Goal: Communication & Community: Answer question/provide support

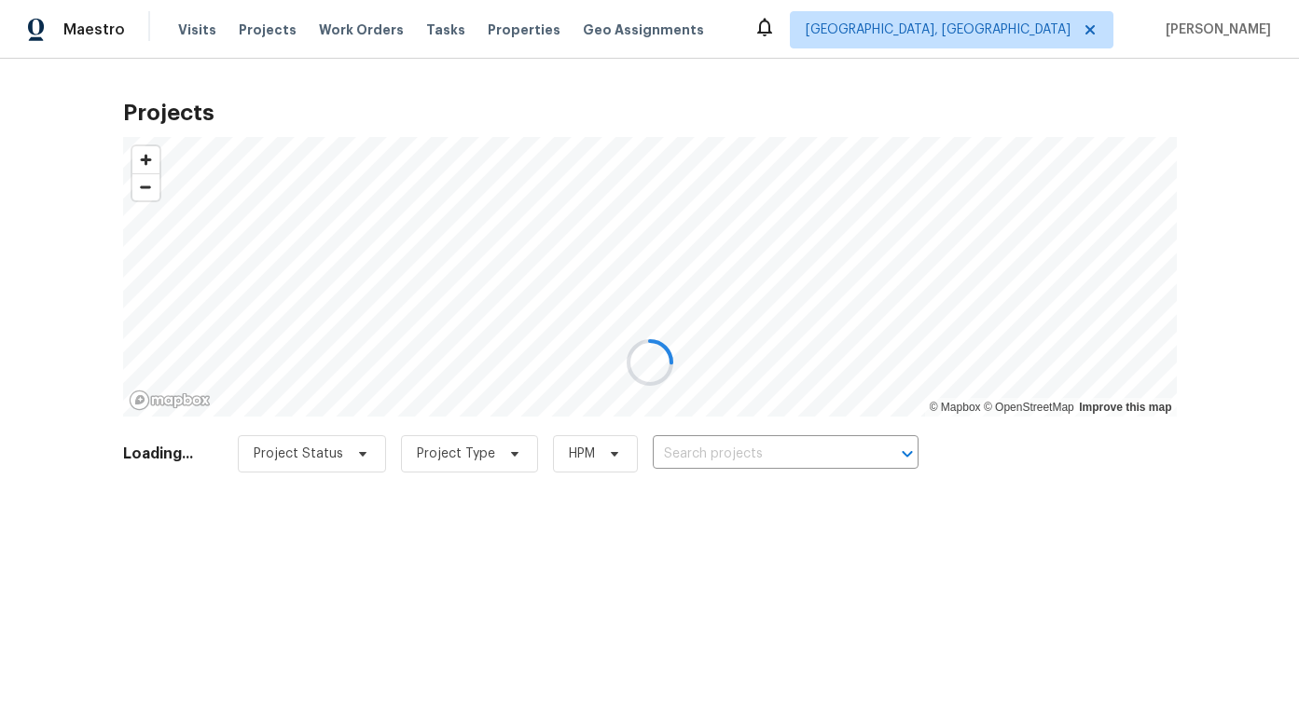
click at [1035, 26] on div at bounding box center [649, 362] width 1299 height 725
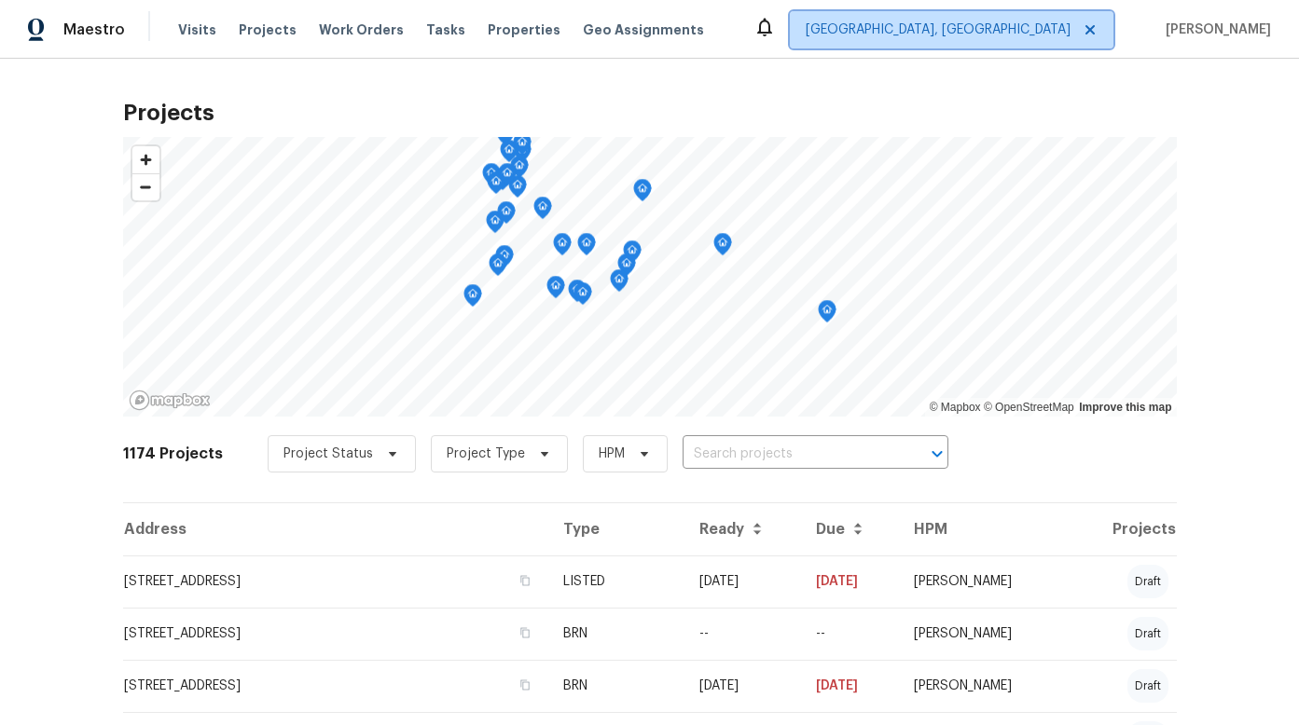
click at [1056, 28] on span "[GEOGRAPHIC_DATA], [GEOGRAPHIC_DATA]" at bounding box center [937, 30] width 265 height 19
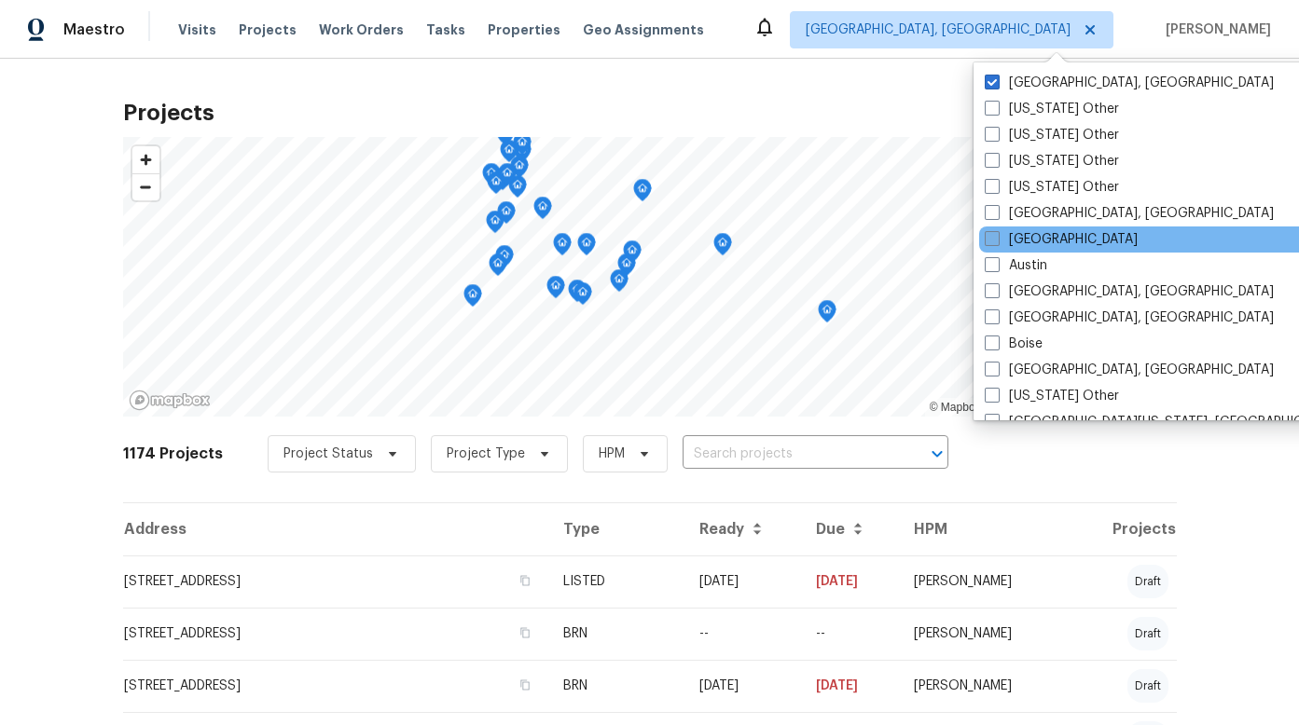
click at [989, 236] on span at bounding box center [991, 238] width 15 height 15
click at [989, 236] on input "[GEOGRAPHIC_DATA]" at bounding box center [990, 236] width 12 height 12
checkbox input "true"
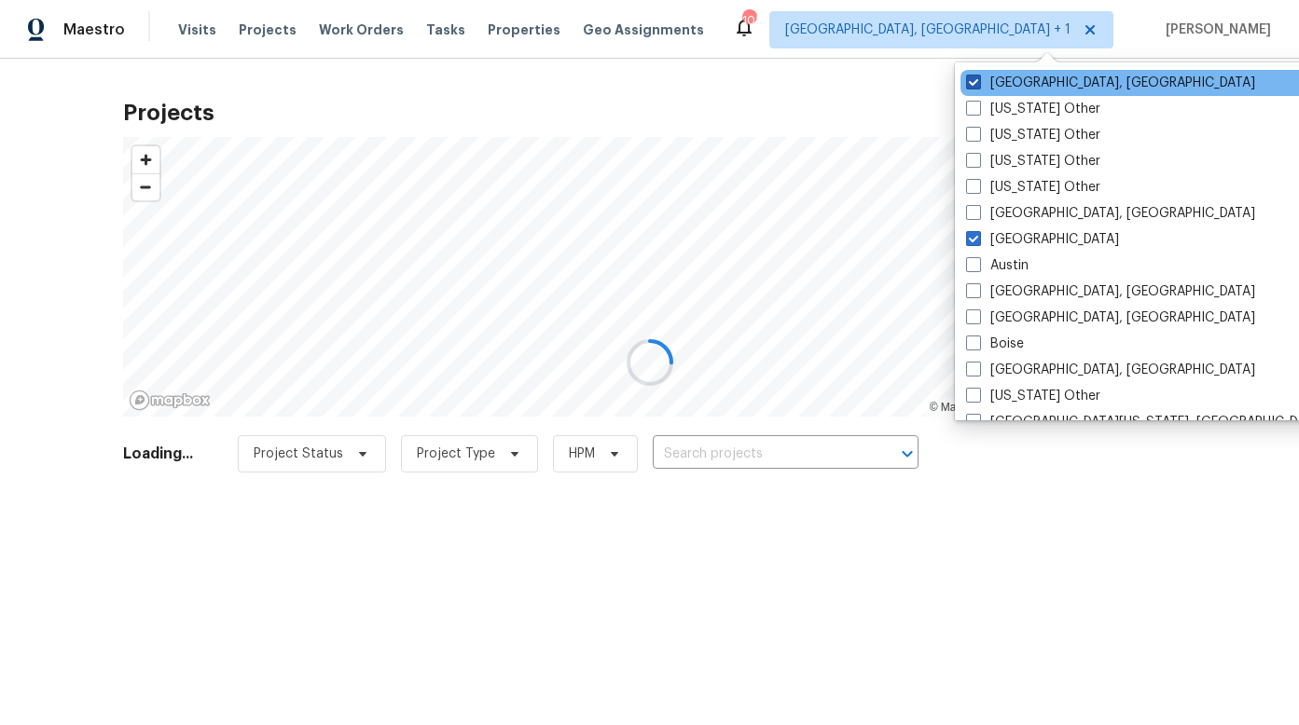
click at [973, 80] on span at bounding box center [973, 82] width 15 height 15
click at [973, 80] on input "[GEOGRAPHIC_DATA], [GEOGRAPHIC_DATA]" at bounding box center [972, 80] width 12 height 12
checkbox input "false"
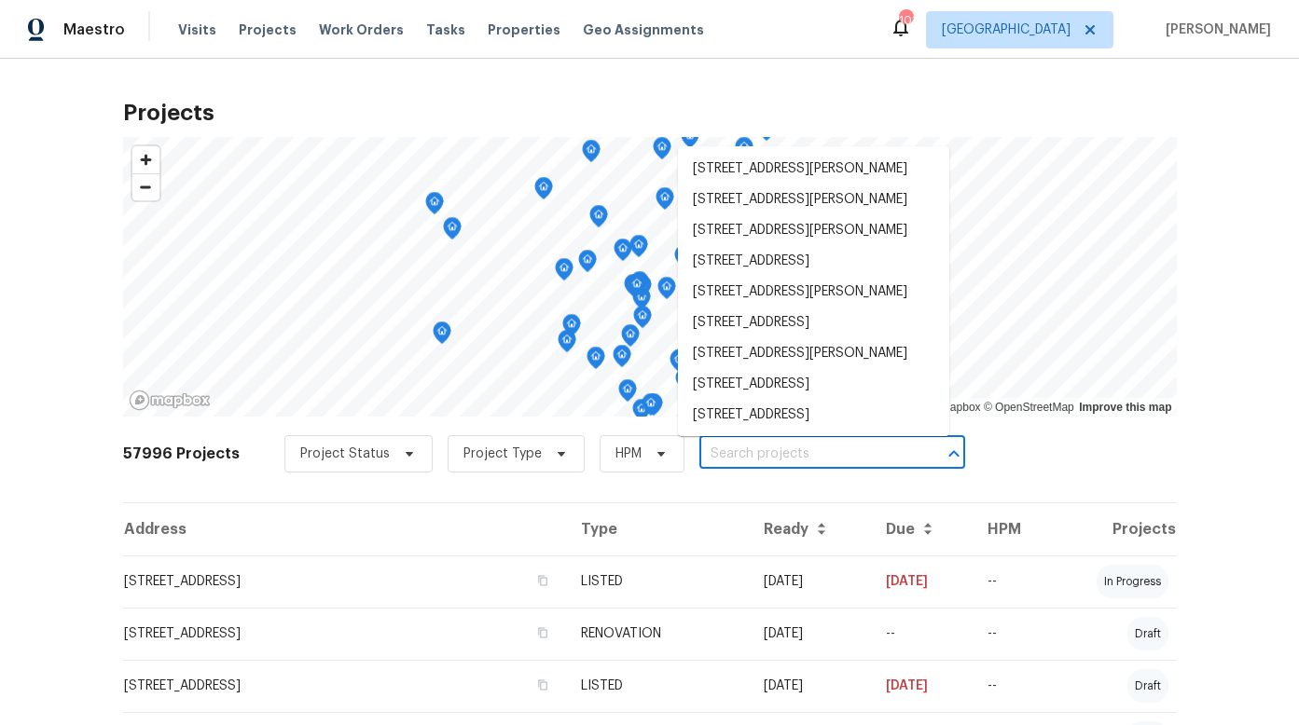
click at [794, 453] on input "text" at bounding box center [805, 454] width 213 height 29
paste input "[STREET_ADDRESS]"
type input "[STREET_ADDRESS]"
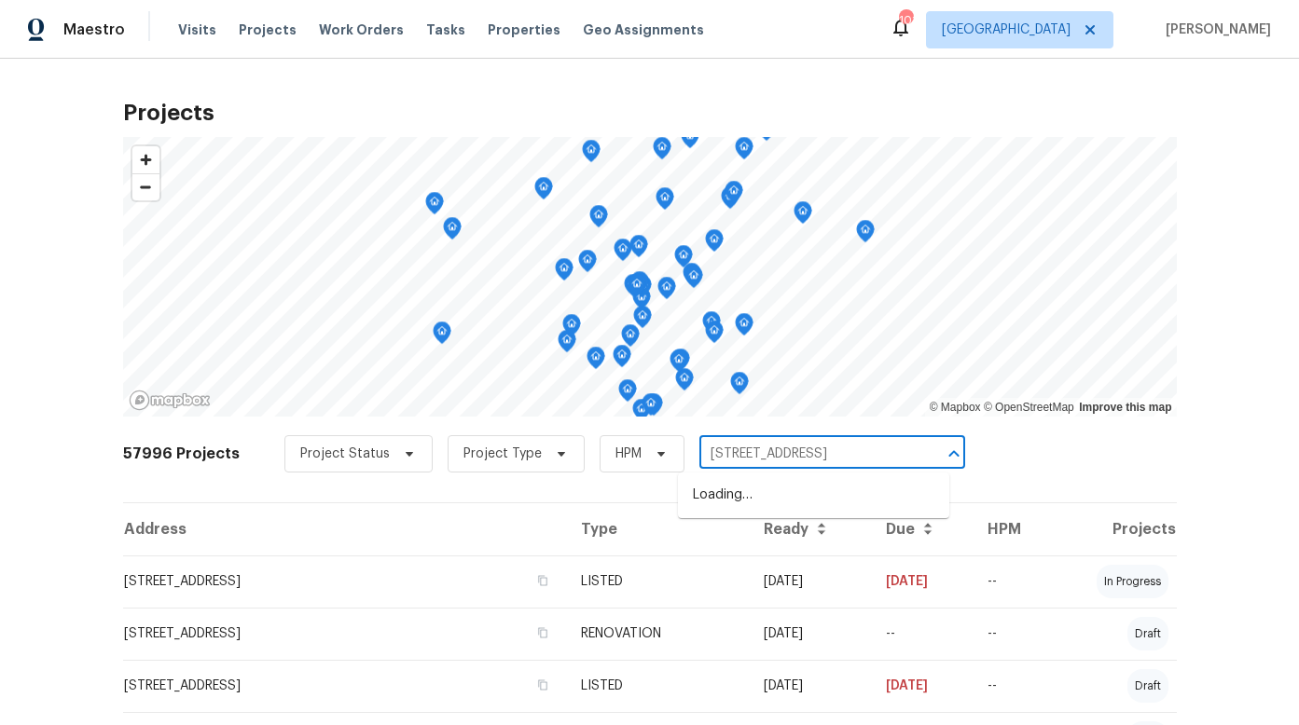
scroll to position [0, 11]
click at [784, 491] on li "[STREET_ADDRESS]" at bounding box center [813, 495] width 271 height 31
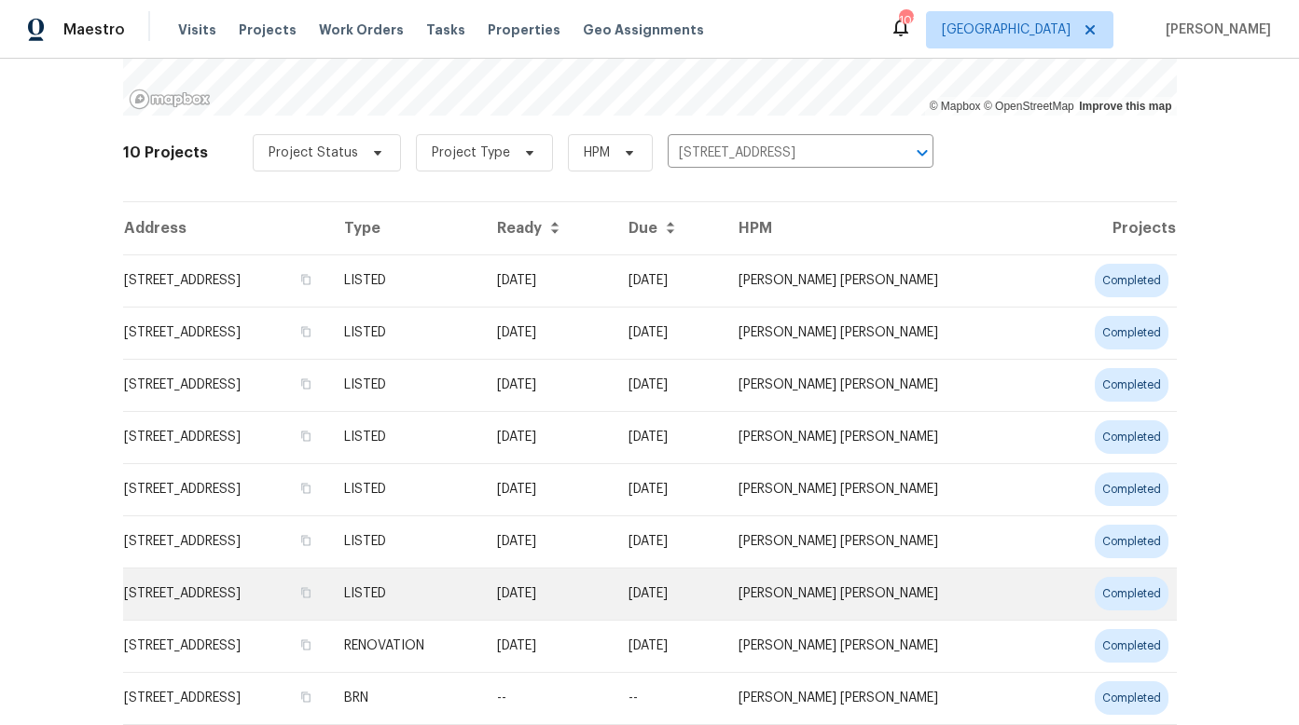
scroll to position [306, 0]
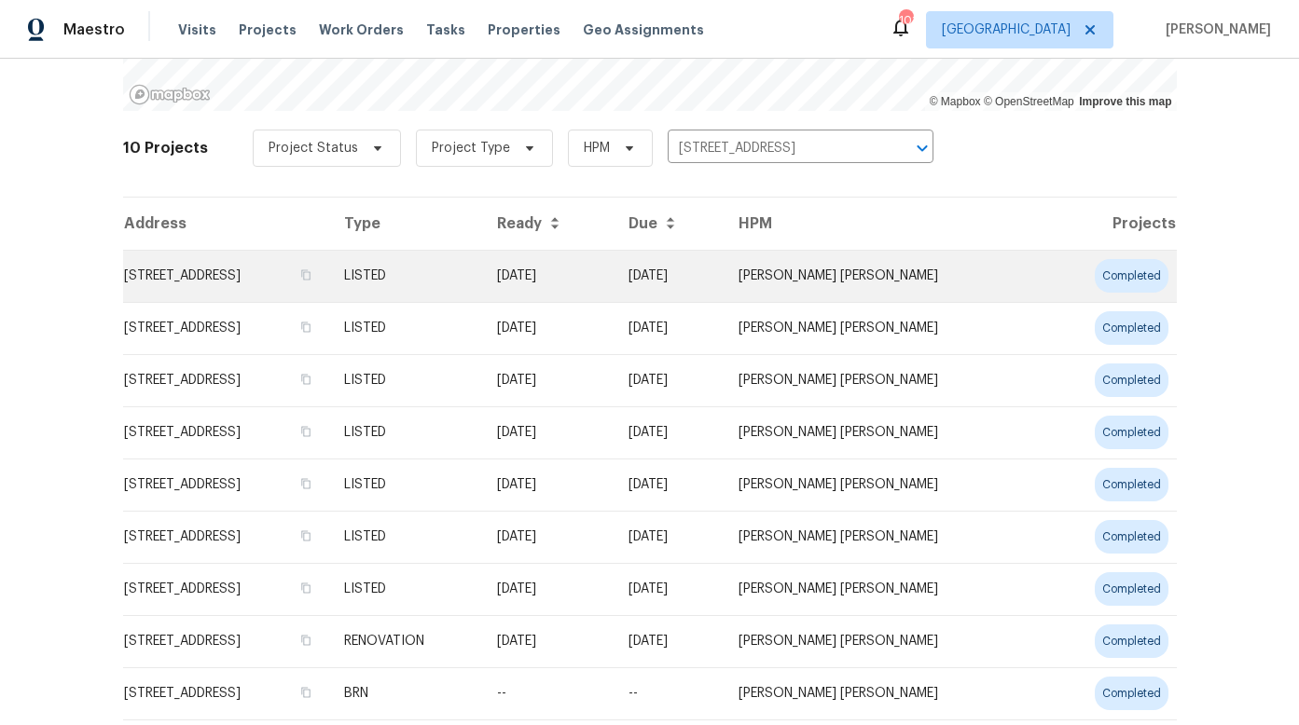
click at [259, 275] on td "[STREET_ADDRESS]" at bounding box center [226, 276] width 207 height 52
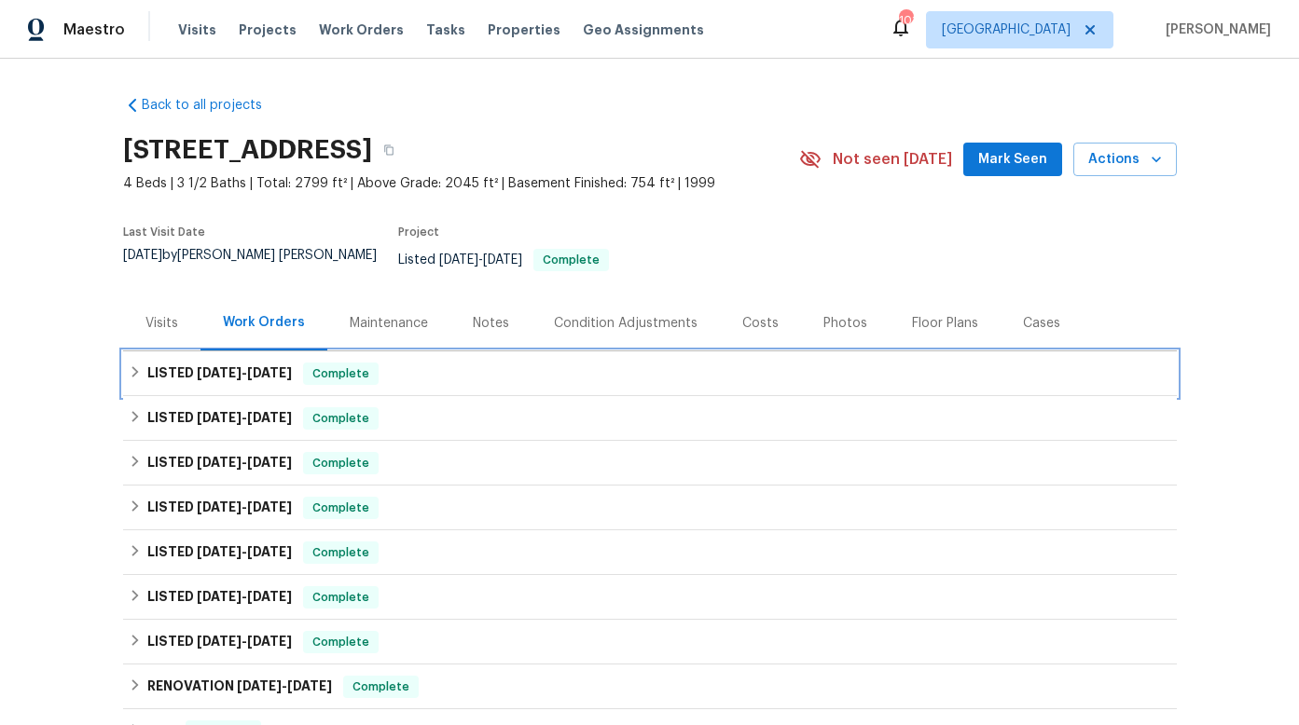
click at [229, 366] on h6 "LISTED [DATE] - [DATE]" at bounding box center [219, 374] width 145 height 22
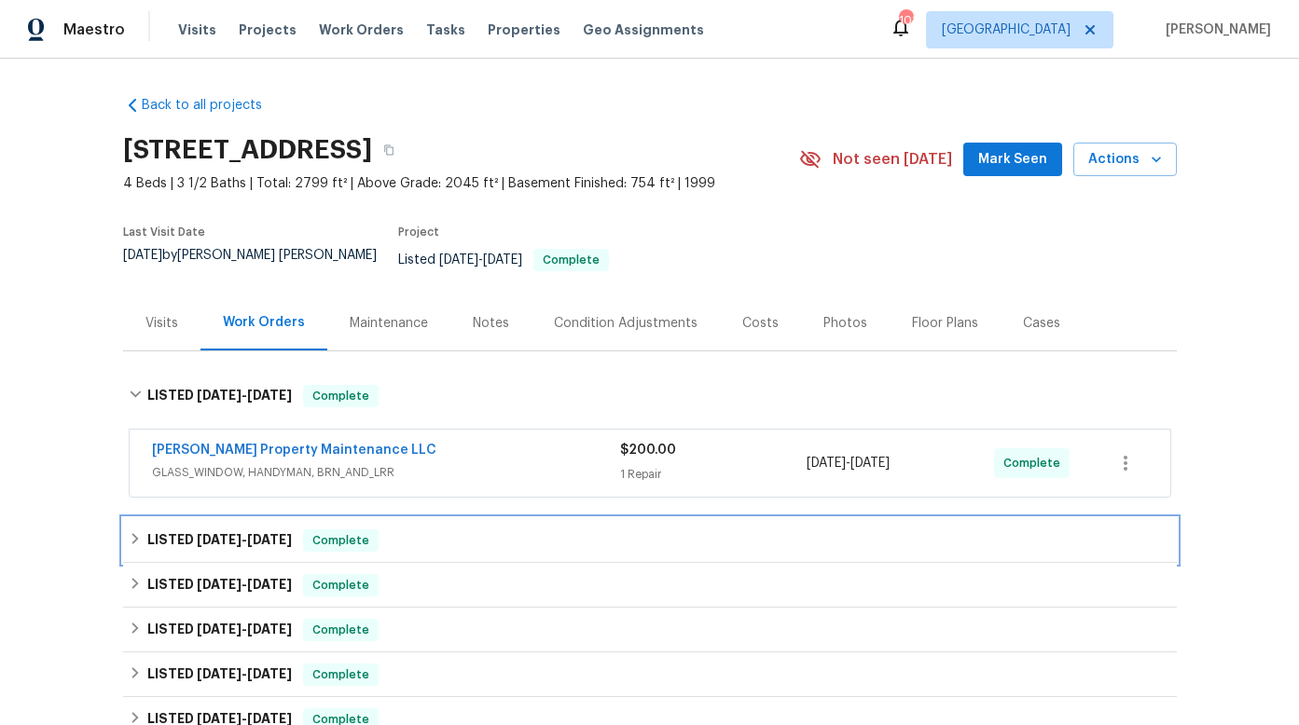
click at [201, 533] on span "[DATE]" at bounding box center [219, 539] width 45 height 13
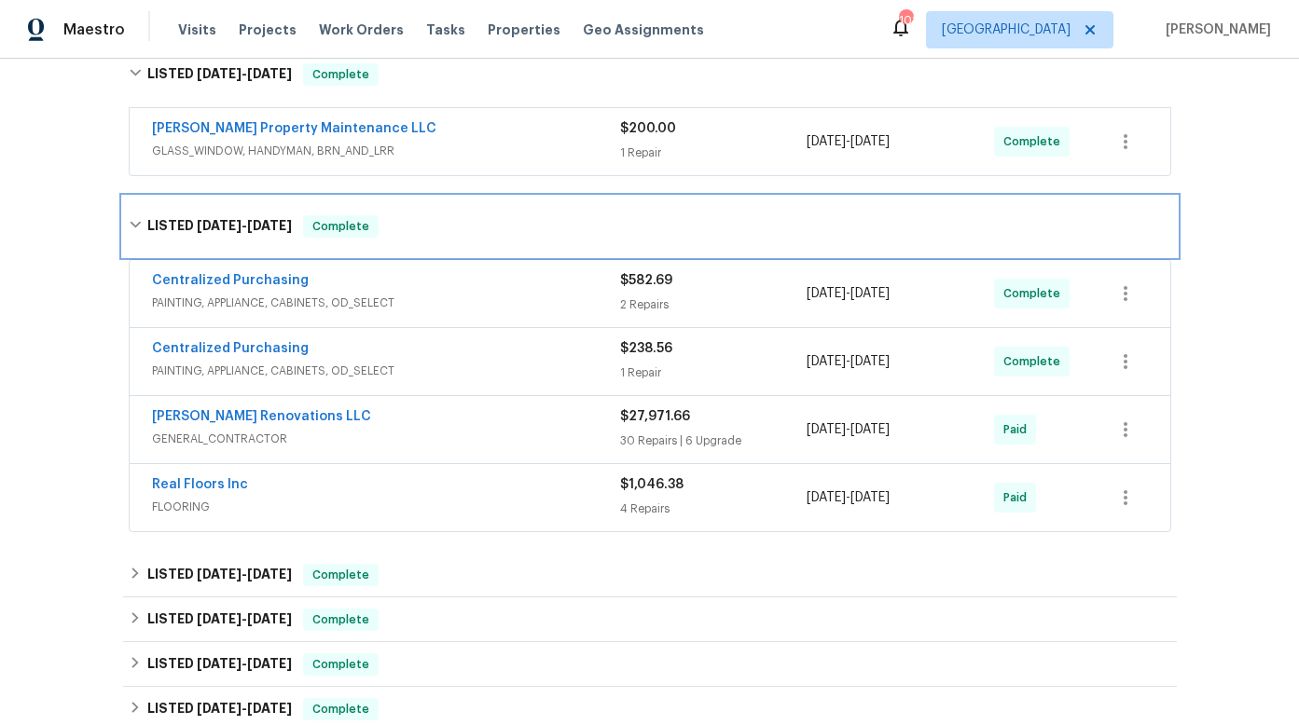
scroll to position [379, 0]
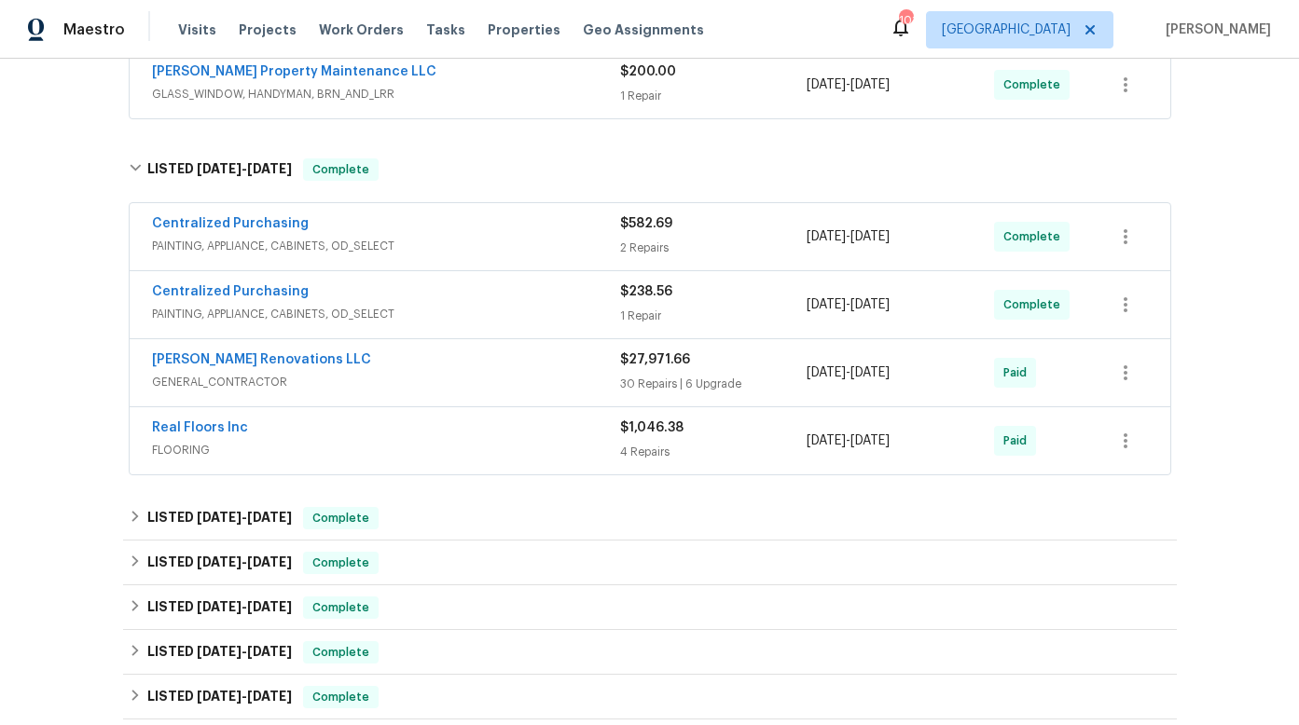
click at [291, 373] on span "GENERAL_CONTRACTOR" at bounding box center [386, 382] width 468 height 19
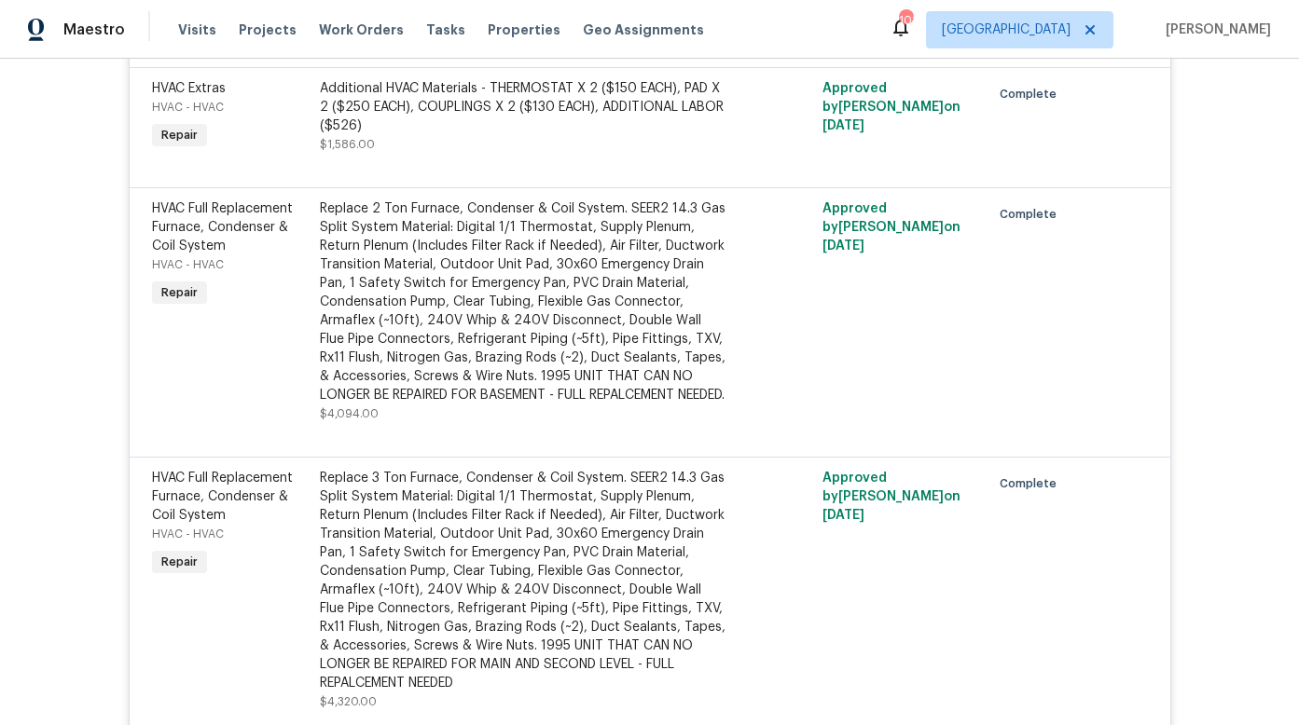
scroll to position [6716, 0]
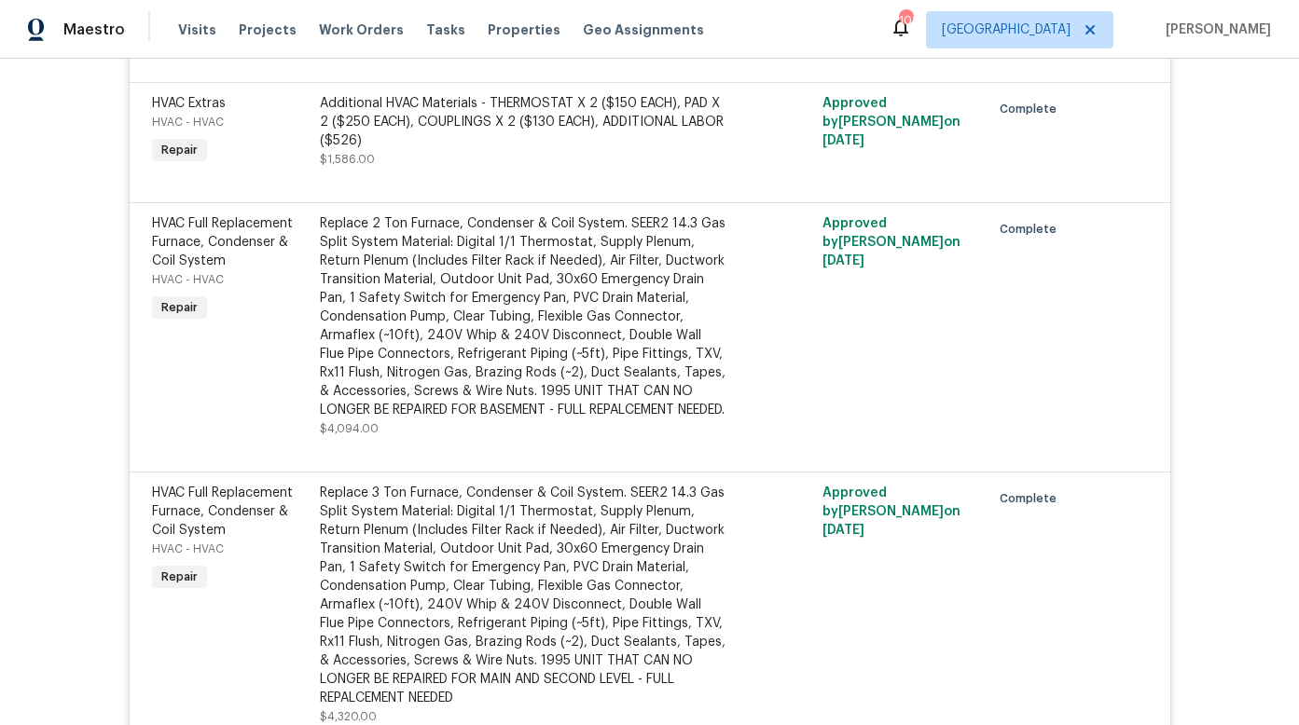
click at [499, 214] on div "Replace 2 Ton Furnace, Condenser & Coil System. SEER2 14.3 Gas Split System Mat…" at bounding box center [524, 316] width 408 height 205
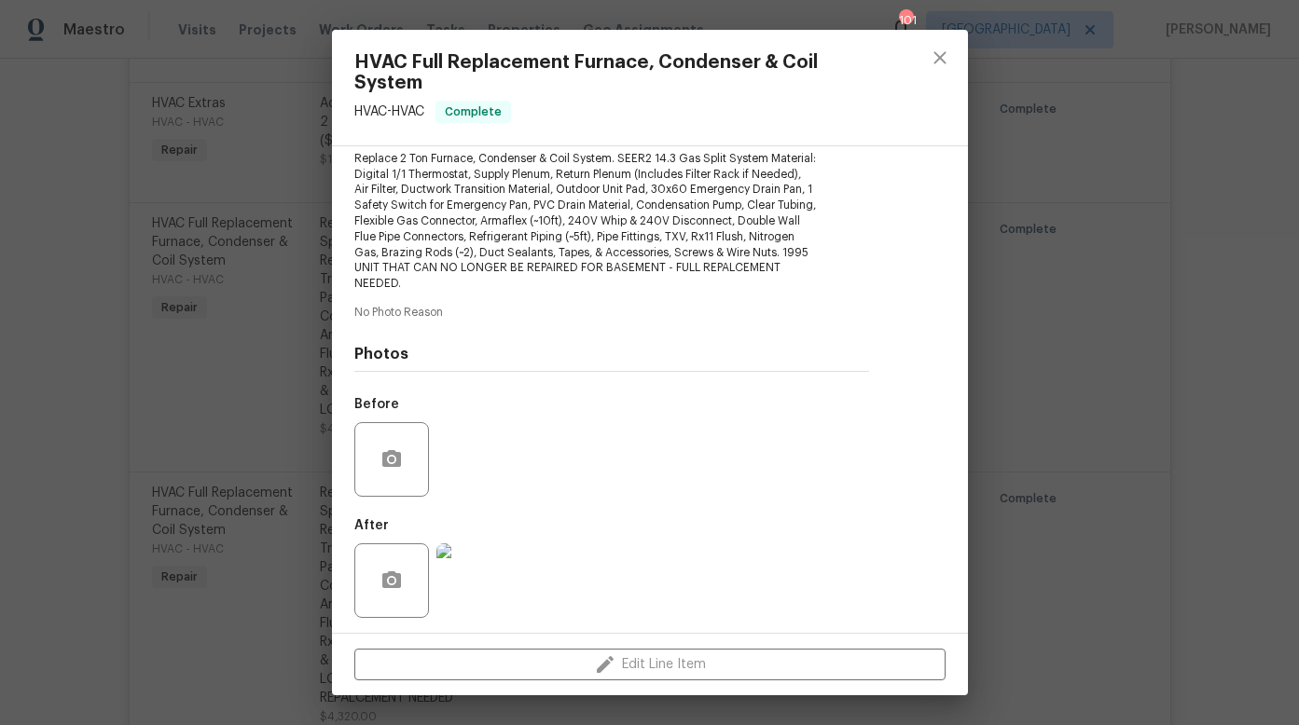
scroll to position [216, 0]
click at [485, 585] on img at bounding box center [473, 577] width 75 height 75
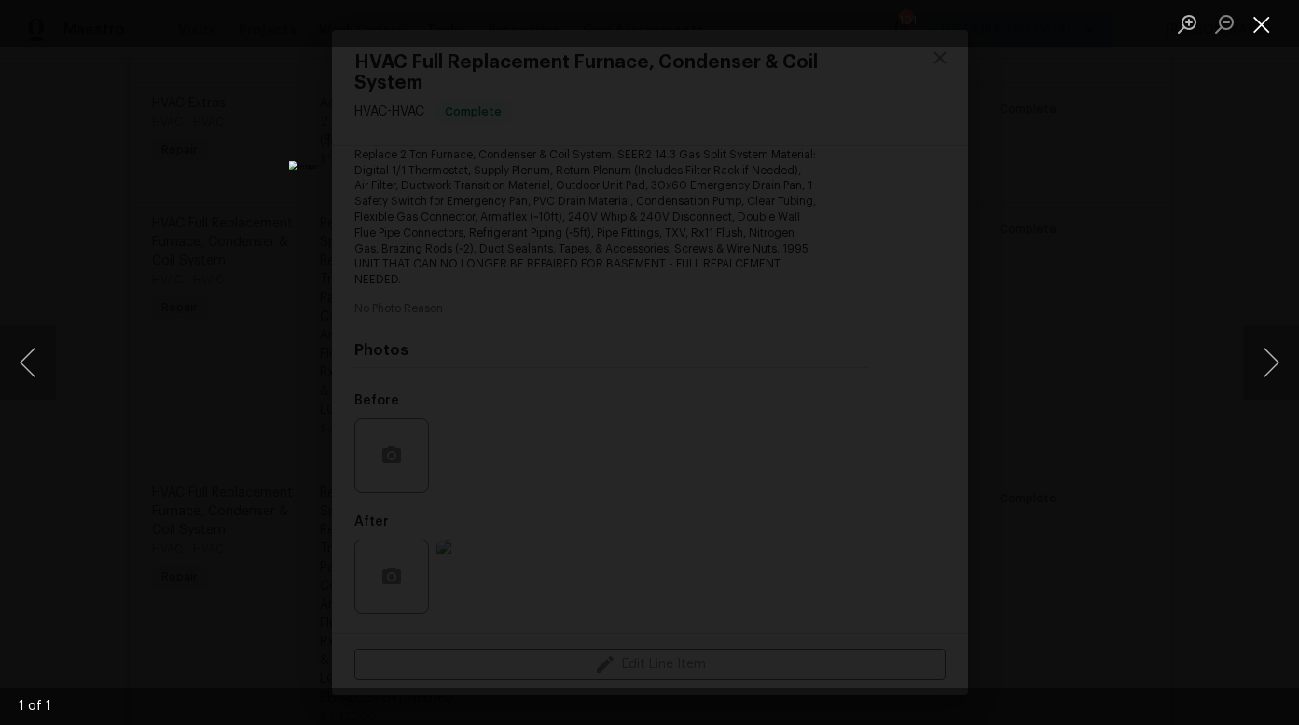
click at [1261, 24] on button "Close lightbox" at bounding box center [1261, 23] width 37 height 33
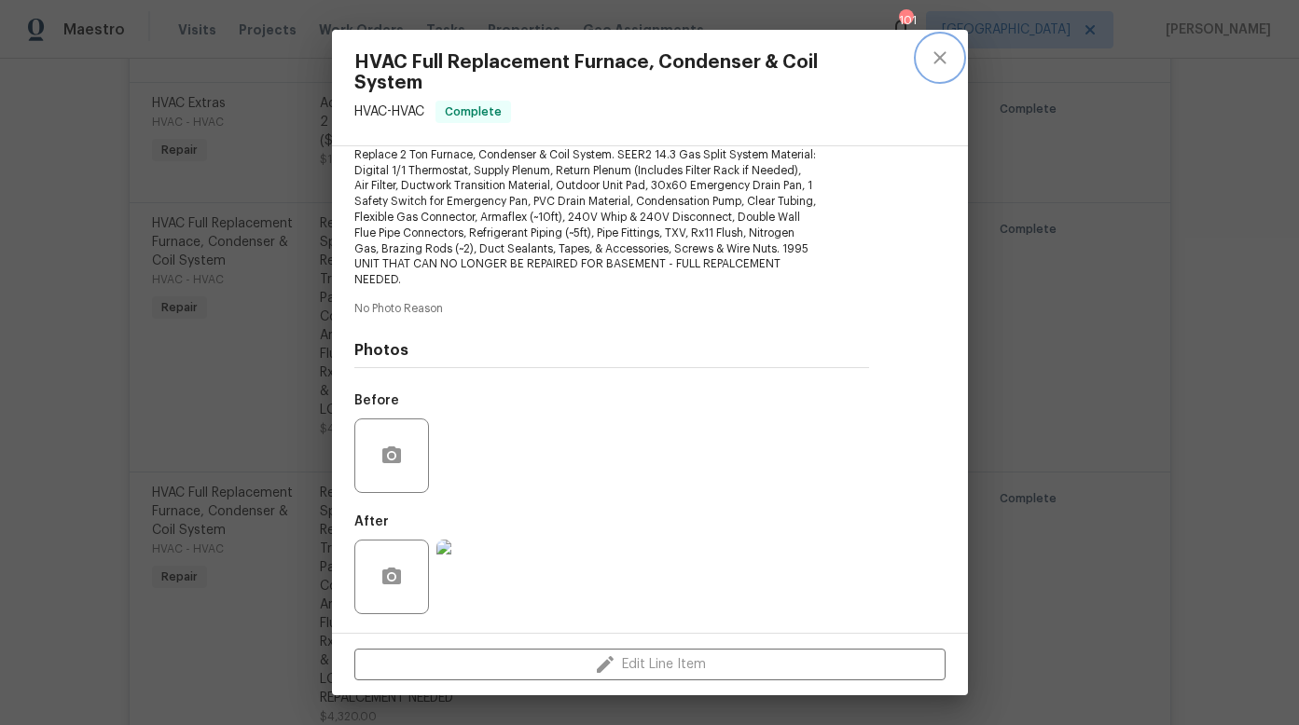
click at [933, 60] on icon "close" at bounding box center [939, 57] width 12 height 12
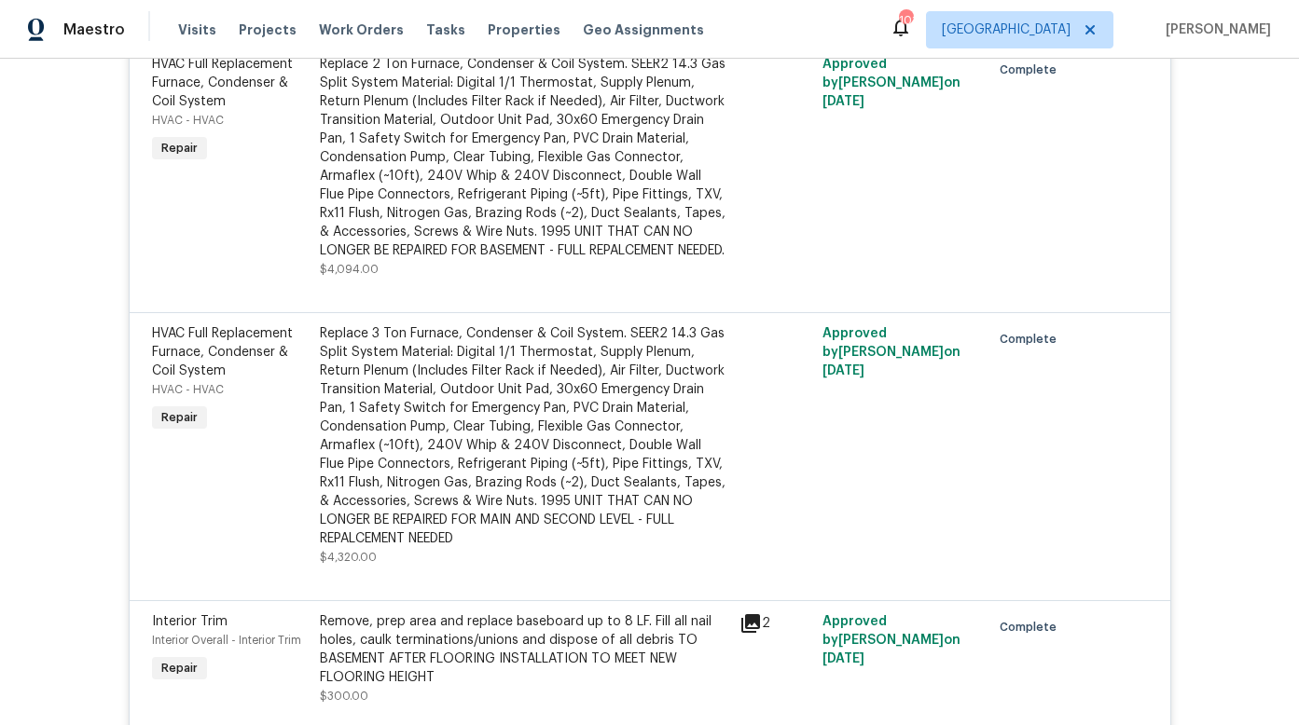
scroll to position [6876, 0]
click at [454, 425] on div "Replace 3 Ton Furnace, Condenser & Coil System. SEER2 14.3 Gas Split System Mat…" at bounding box center [524, 435] width 408 height 224
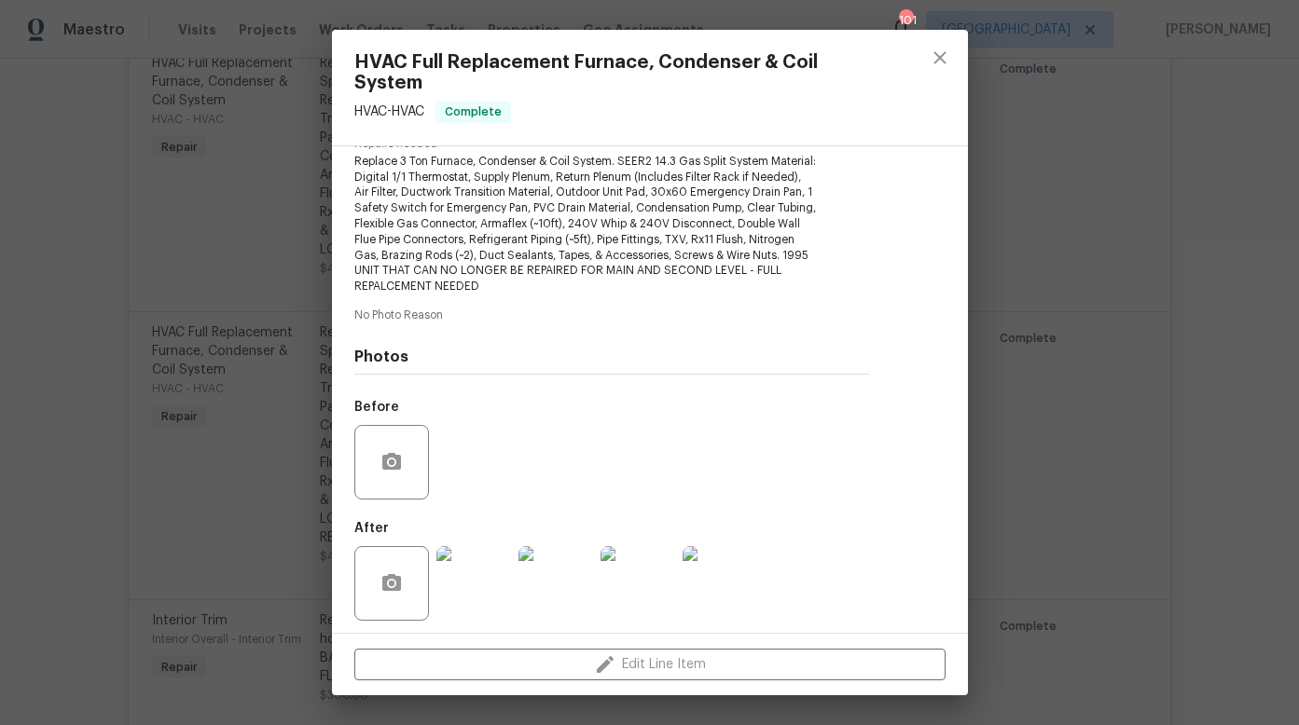
scroll to position [216, 0]
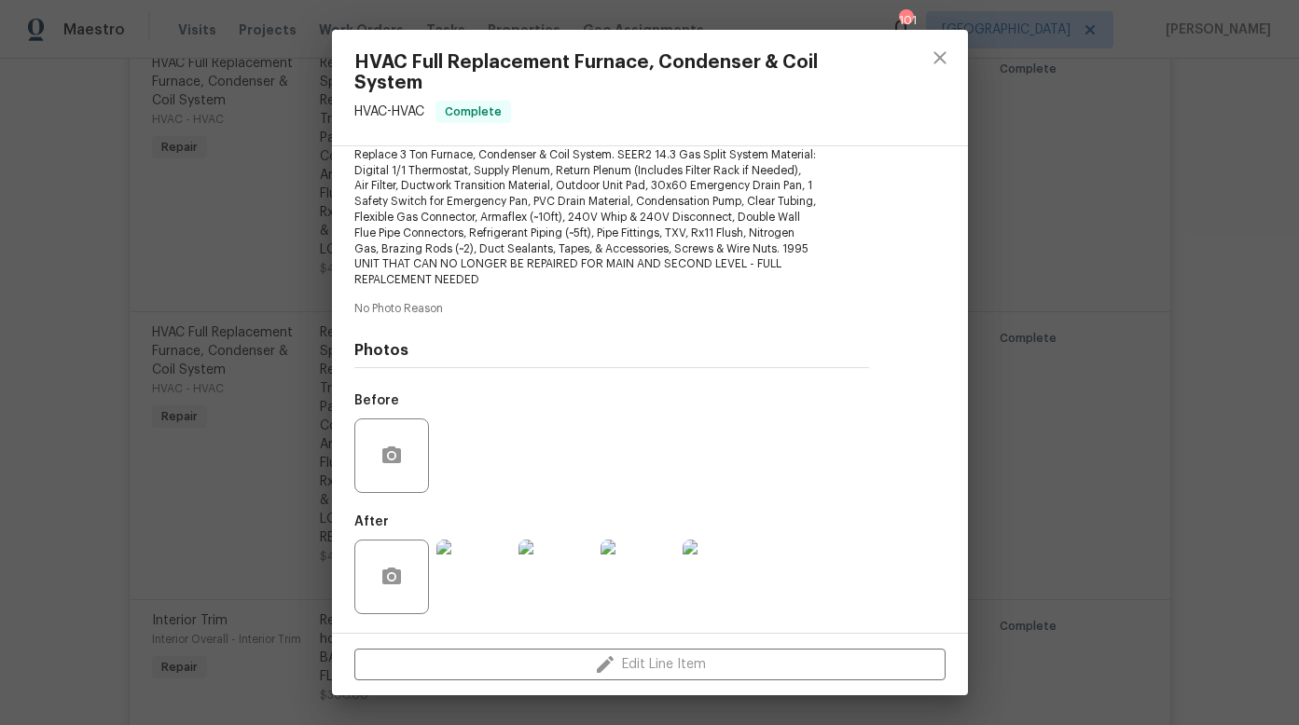
click at [468, 570] on img at bounding box center [473, 577] width 75 height 75
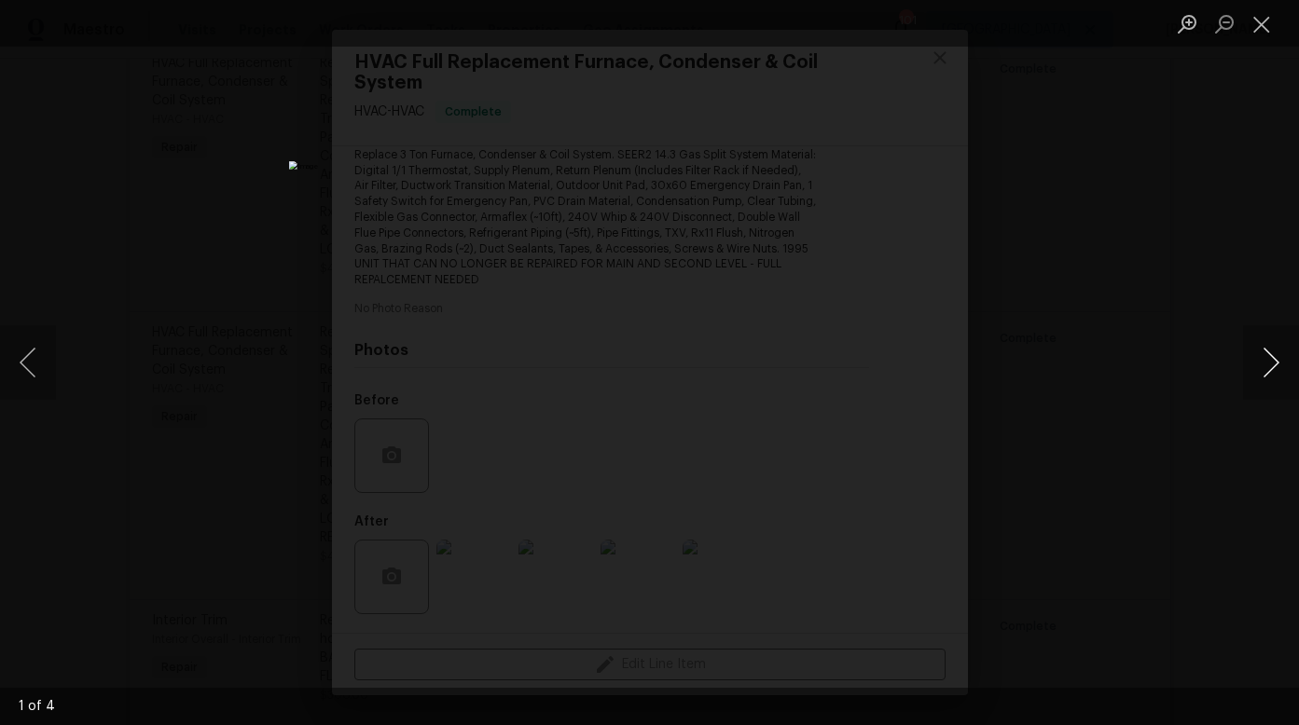
click at [1279, 360] on button "Next image" at bounding box center [1271, 362] width 56 height 75
click at [1279, 361] on button "Next image" at bounding box center [1271, 362] width 56 height 75
click at [1278, 361] on button "Next image" at bounding box center [1271, 362] width 56 height 75
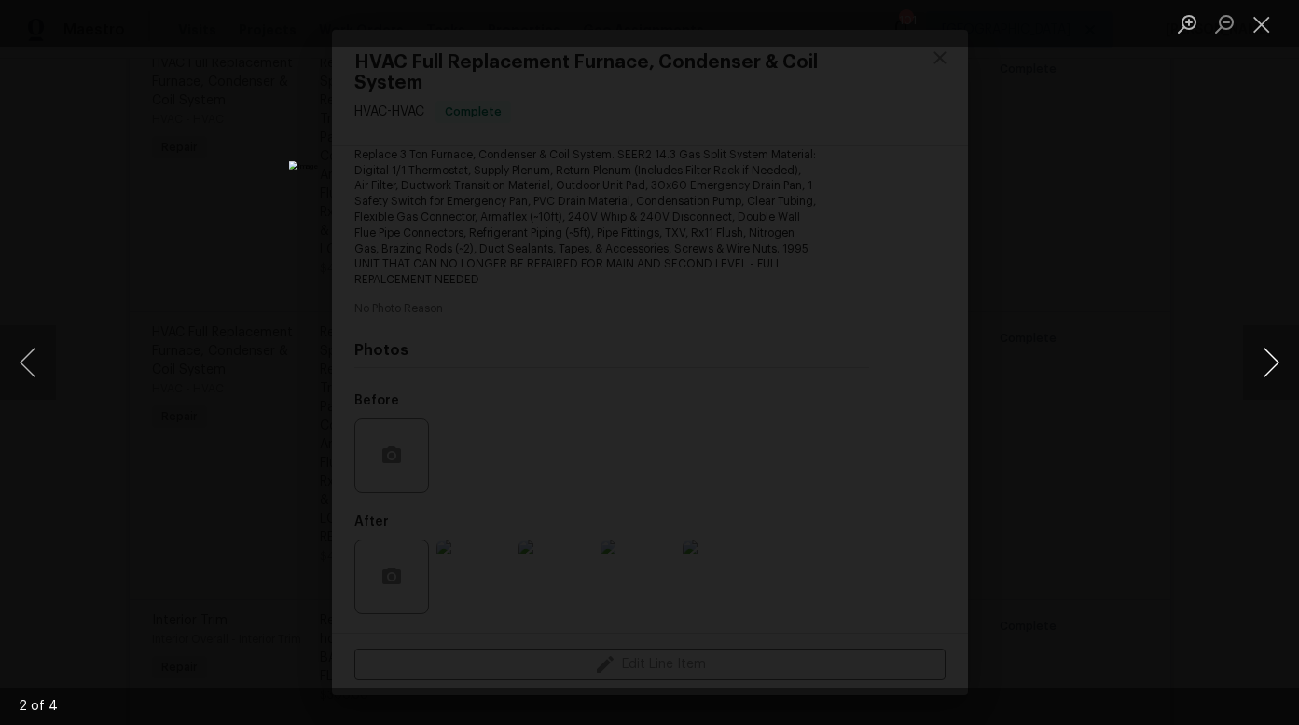
click at [1278, 361] on button "Next image" at bounding box center [1271, 362] width 56 height 75
click at [1269, 27] on button "Close lightbox" at bounding box center [1261, 23] width 37 height 33
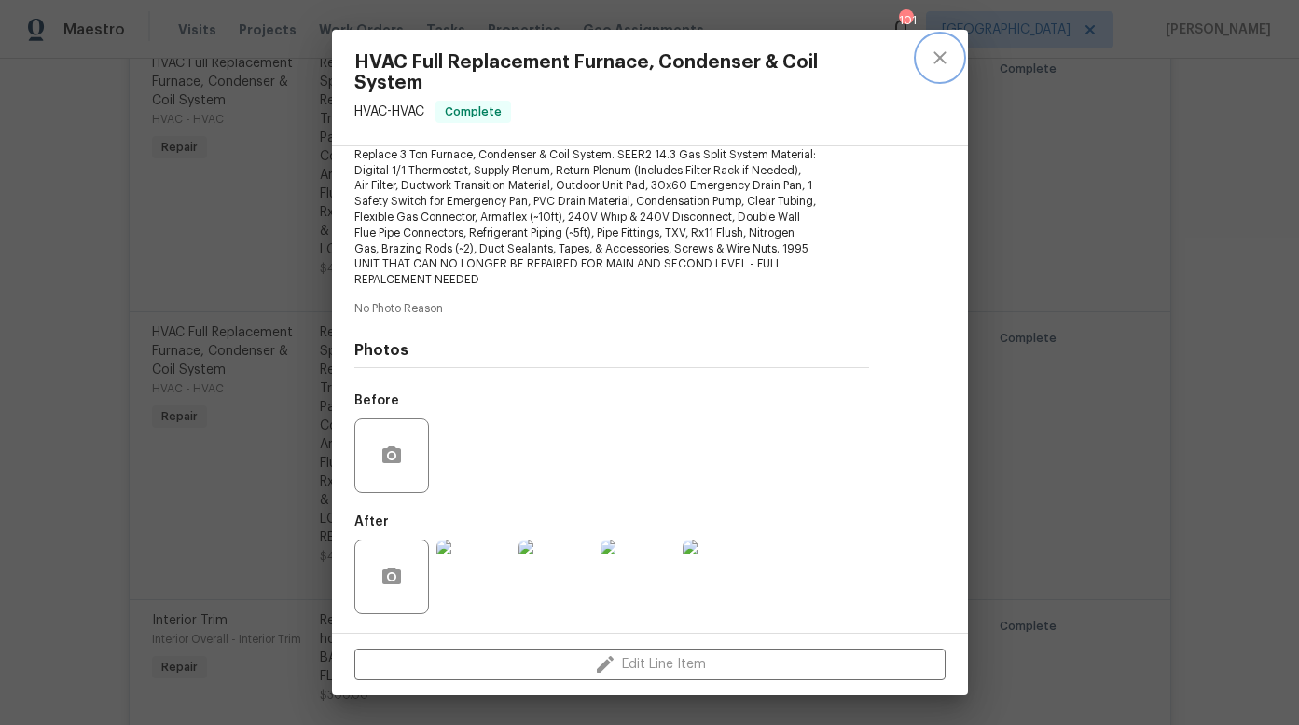
click at [937, 57] on icon "close" at bounding box center [940, 58] width 22 height 22
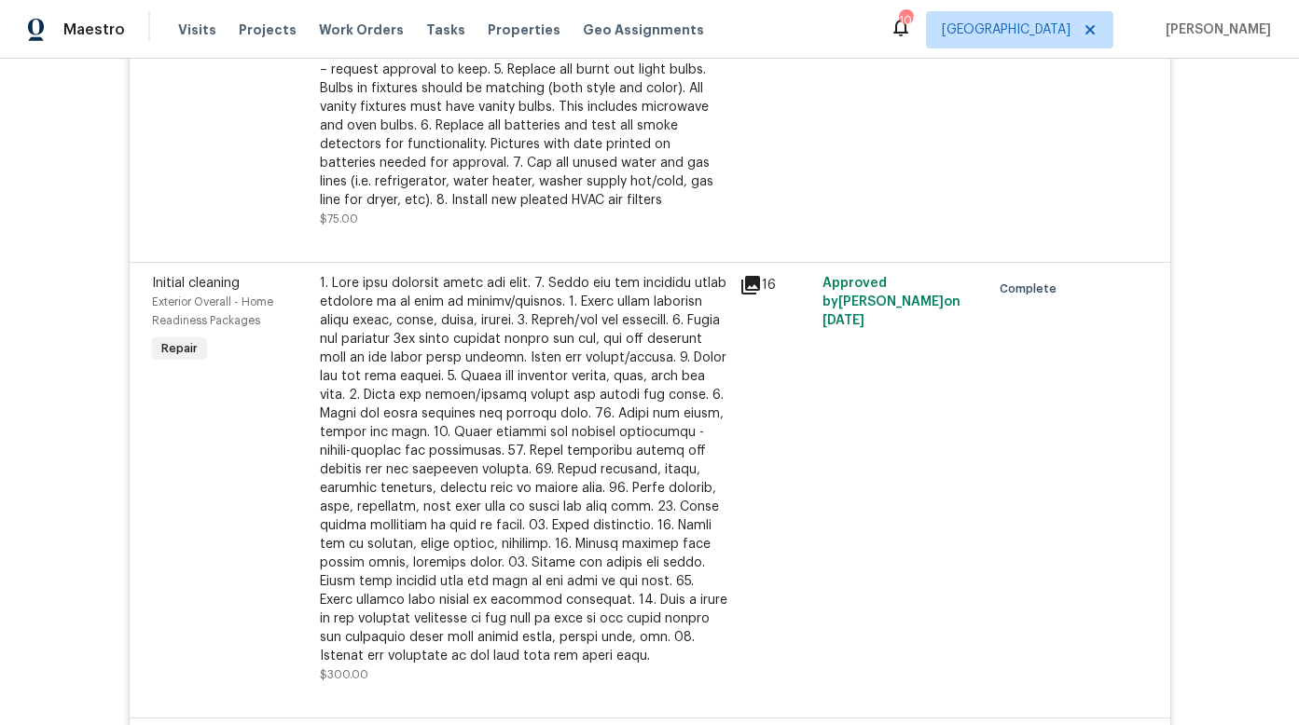
scroll to position [0, 0]
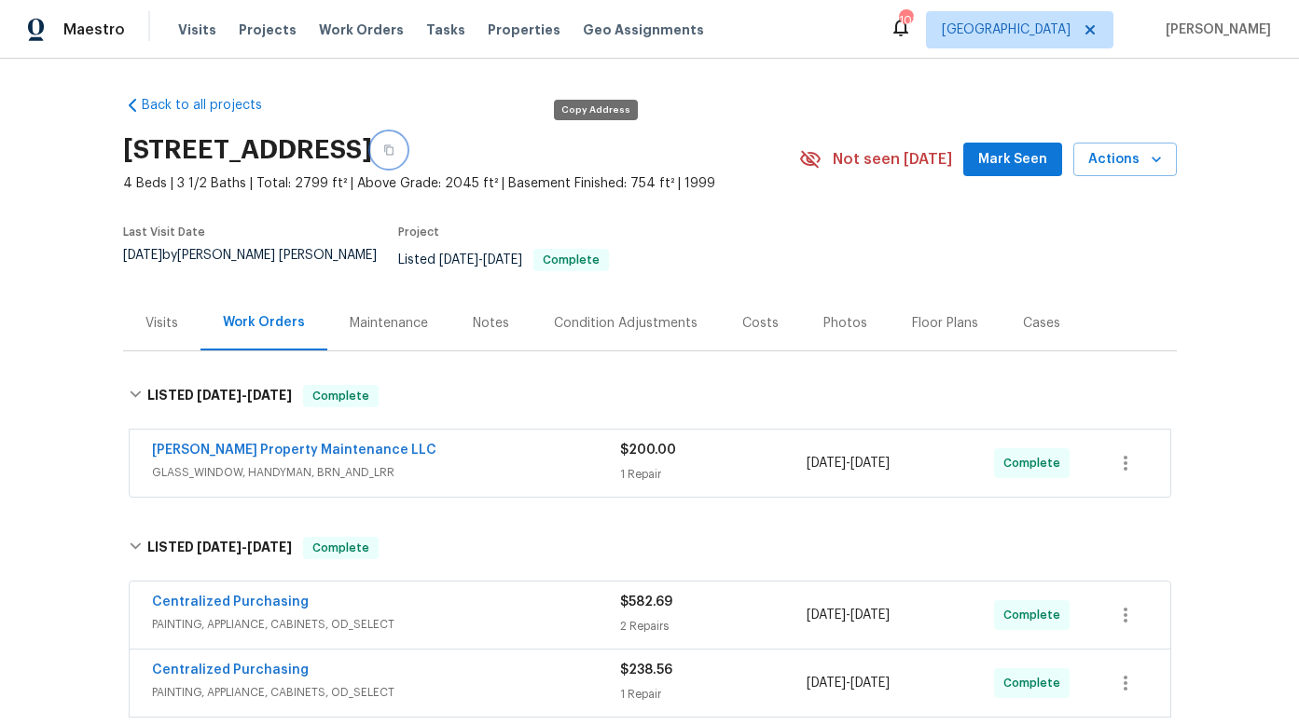
click at [394, 149] on icon "button" at bounding box center [388, 150] width 11 height 11
click at [394, 148] on icon "button" at bounding box center [388, 150] width 11 height 11
click at [268, 31] on span "Projects" at bounding box center [268, 30] width 58 height 19
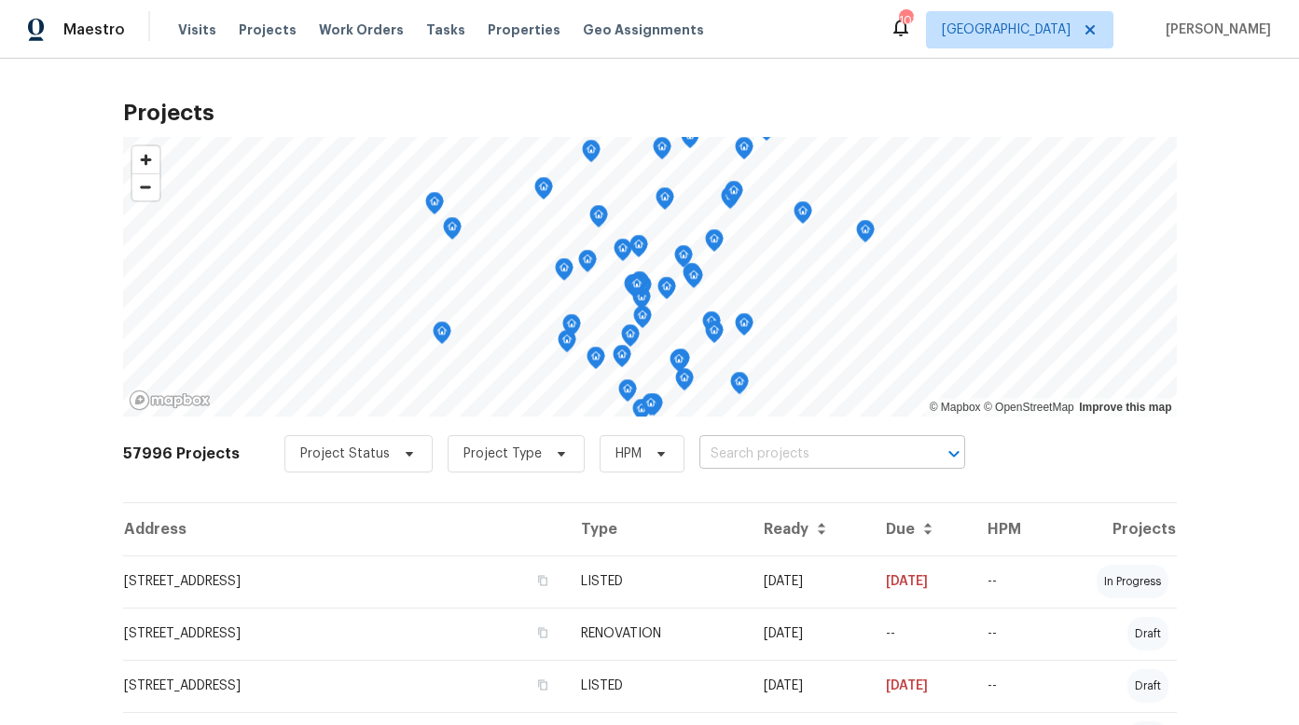
click at [724, 454] on input "text" at bounding box center [805, 454] width 213 height 29
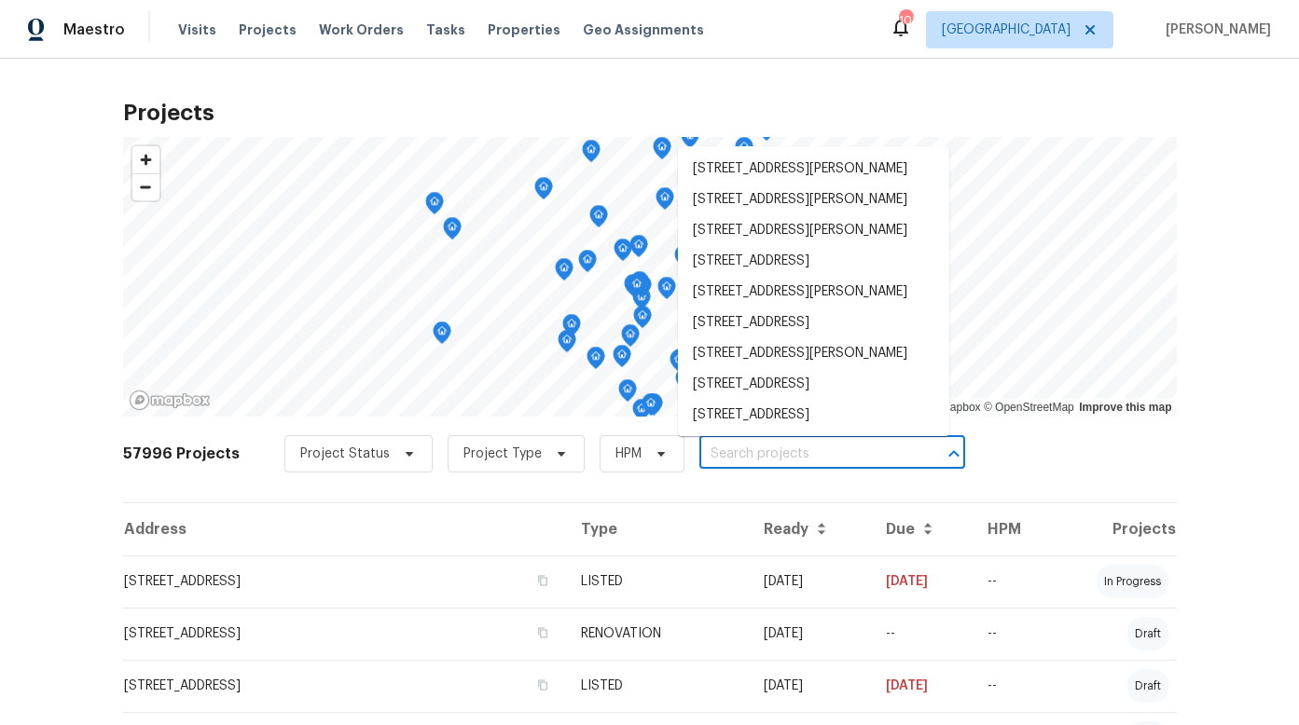
paste input "[STREET_ADDRESS][PERSON_NAME][PERSON_NAME]"
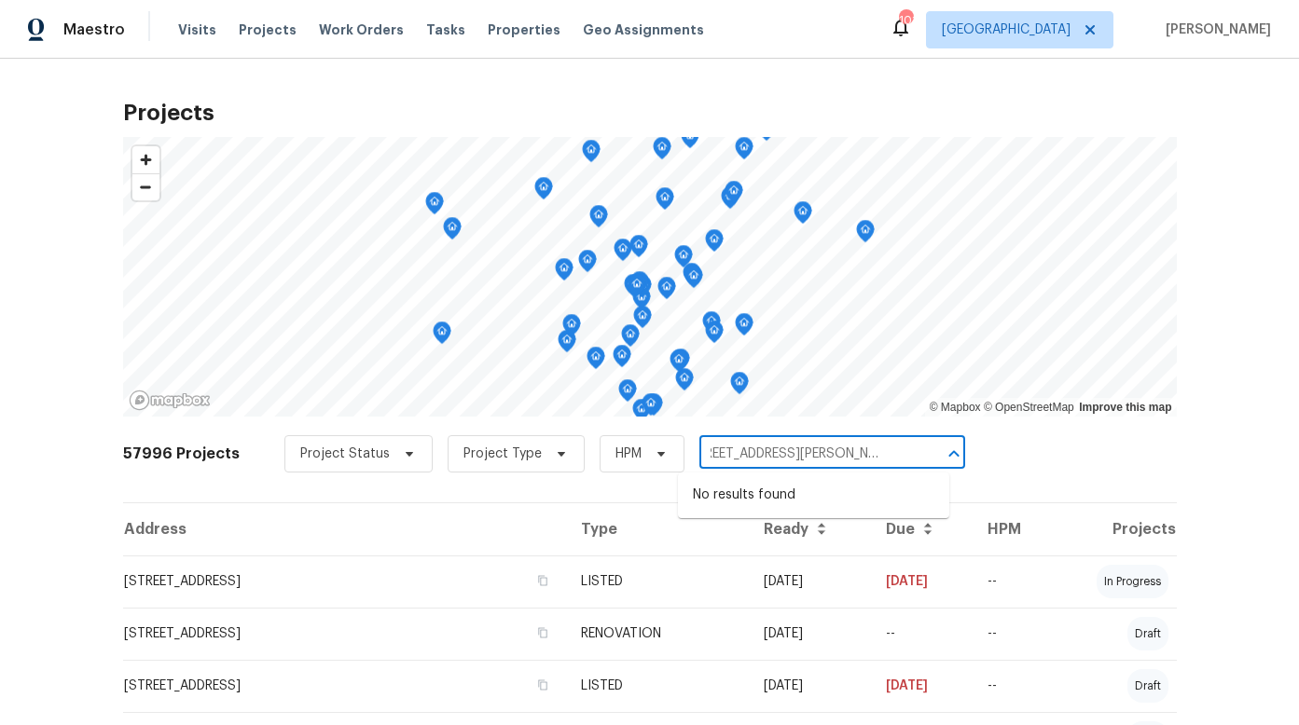
type input "[STREET_ADDRESS][PERSON_NAME][PERSON_NAME]"
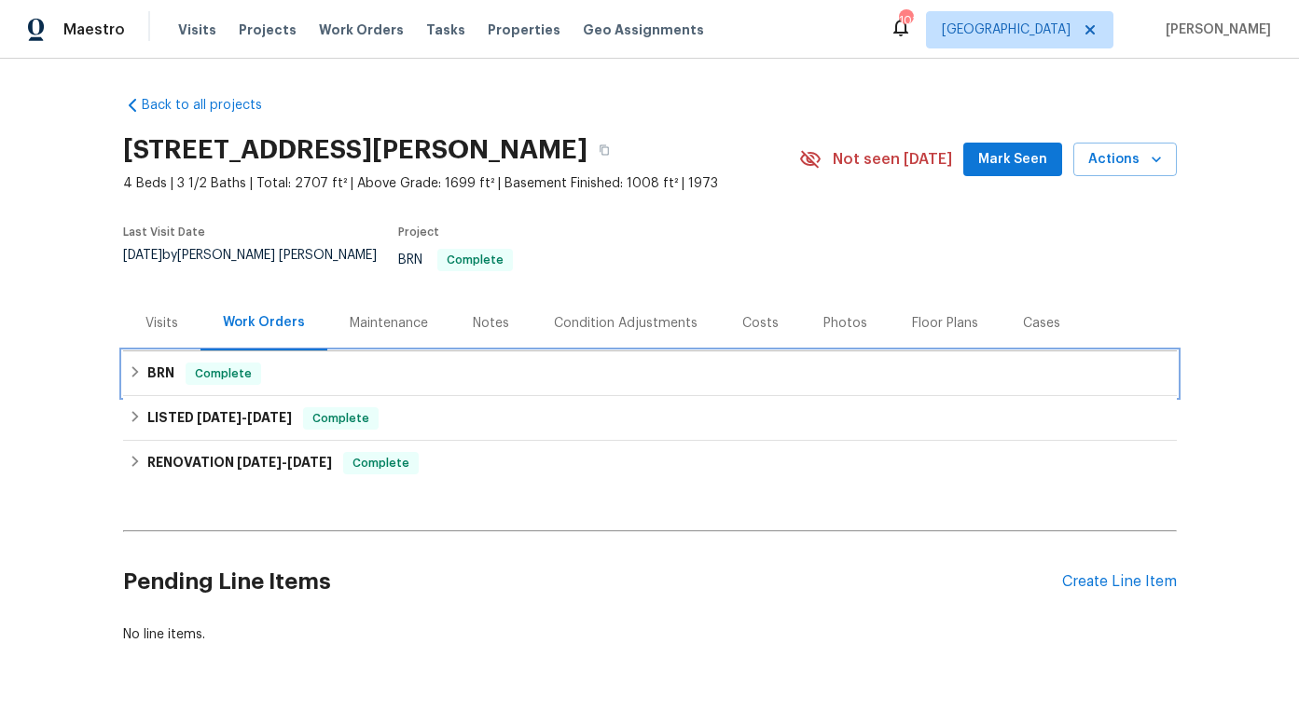
click at [165, 363] on h6 "BRN" at bounding box center [160, 374] width 27 height 22
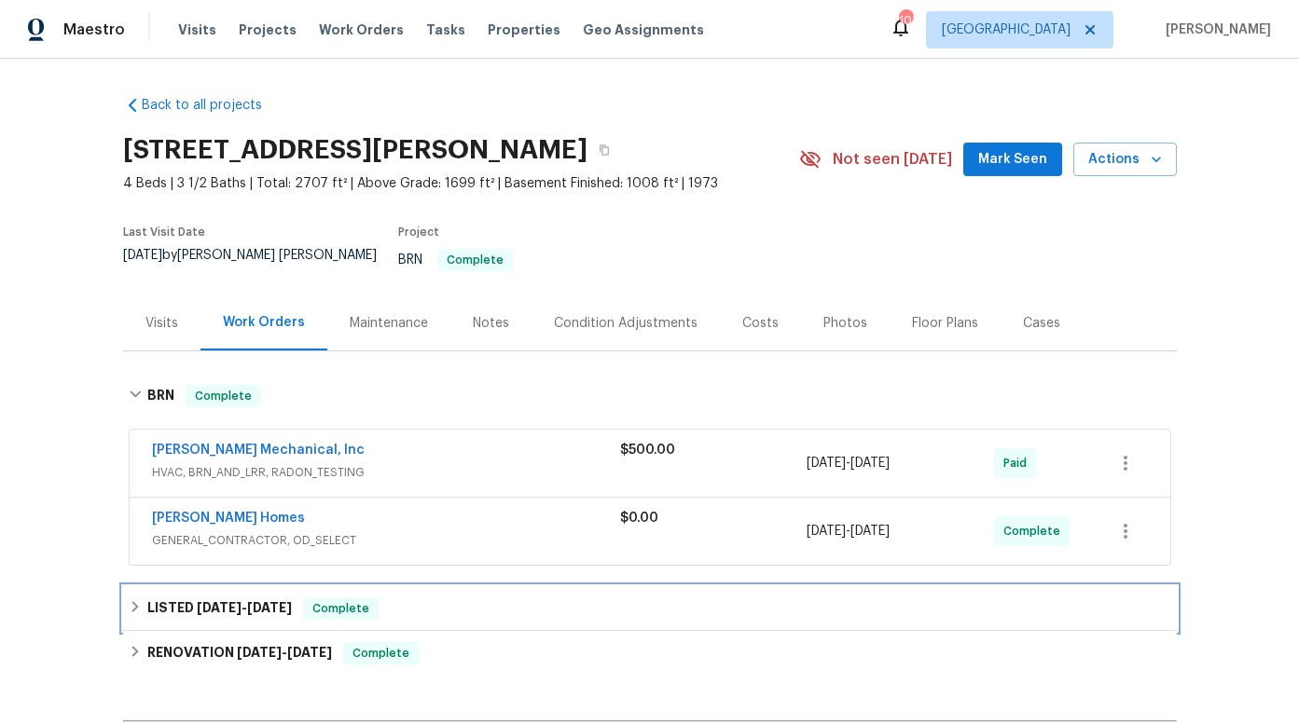
click at [173, 598] on h6 "LISTED 6/26/25 - 7/7/25" at bounding box center [219, 609] width 145 height 22
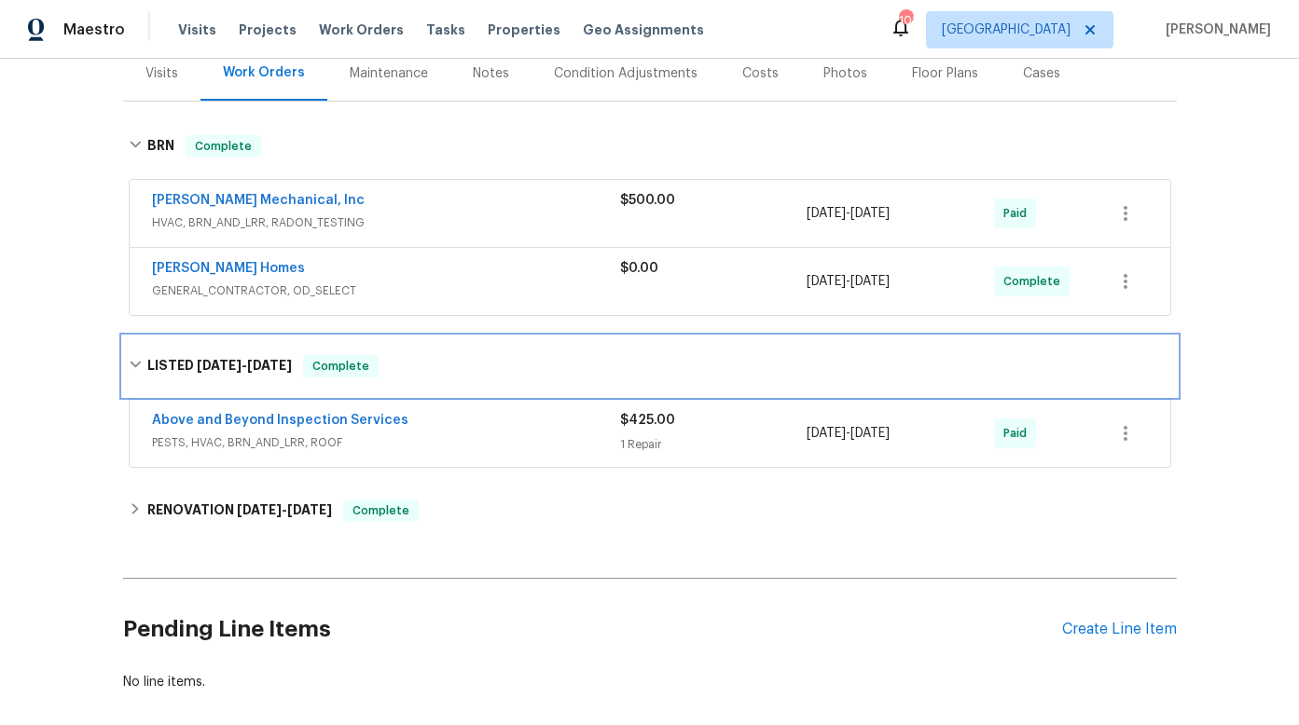
scroll to position [256, 0]
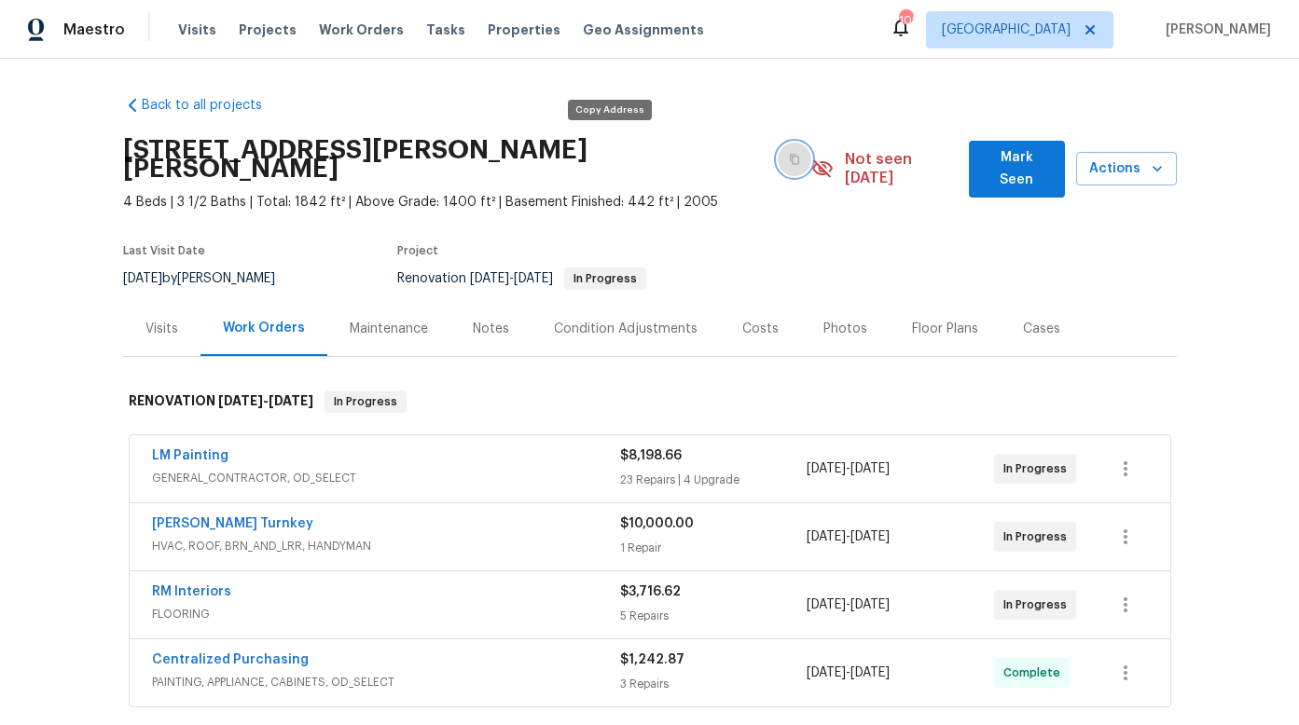
click at [789, 154] on icon "button" at bounding box center [794, 159] width 11 height 11
click at [200, 517] on link "Davis Turnkey" at bounding box center [232, 523] width 161 height 13
click at [200, 503] on html "Maestro Visits Projects Work Orders Tasks Properties Geo Assignments 102 Atlant…" at bounding box center [649, 362] width 1299 height 725
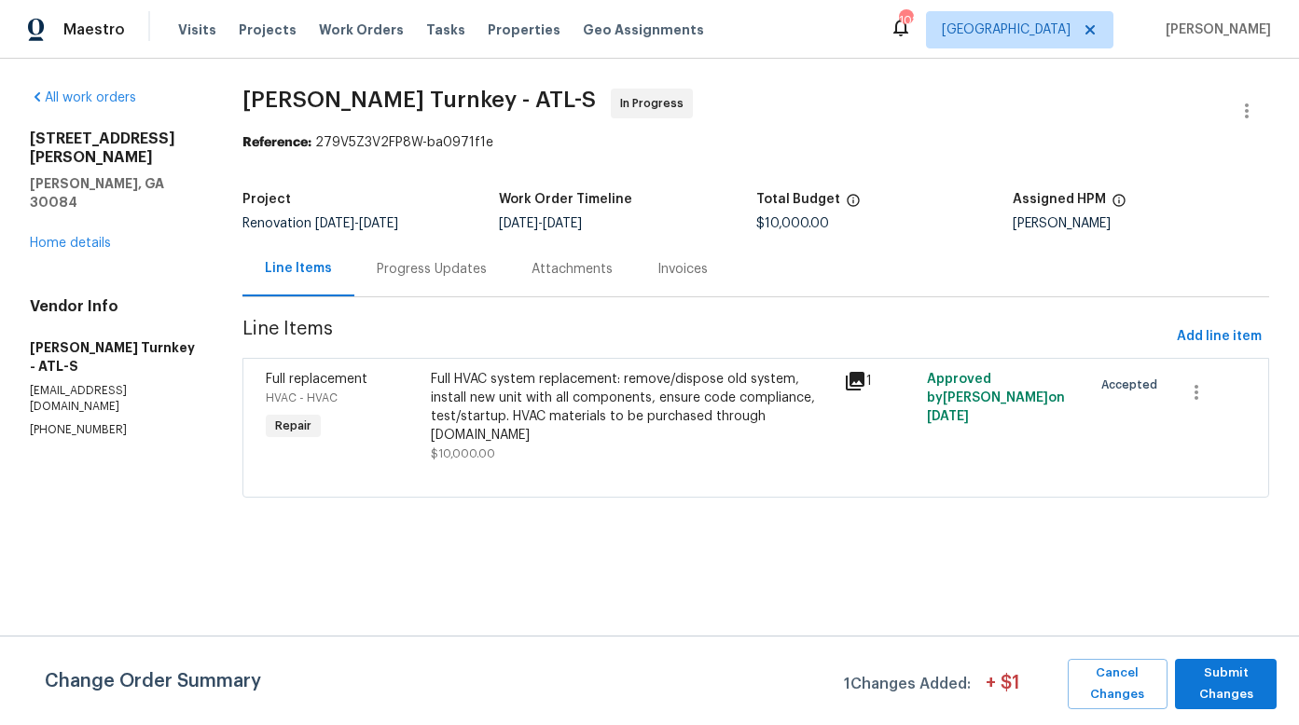
click at [544, 410] on div "Full HVAC system replacement: remove/dispose old system, install new unit with …" at bounding box center [632, 407] width 402 height 75
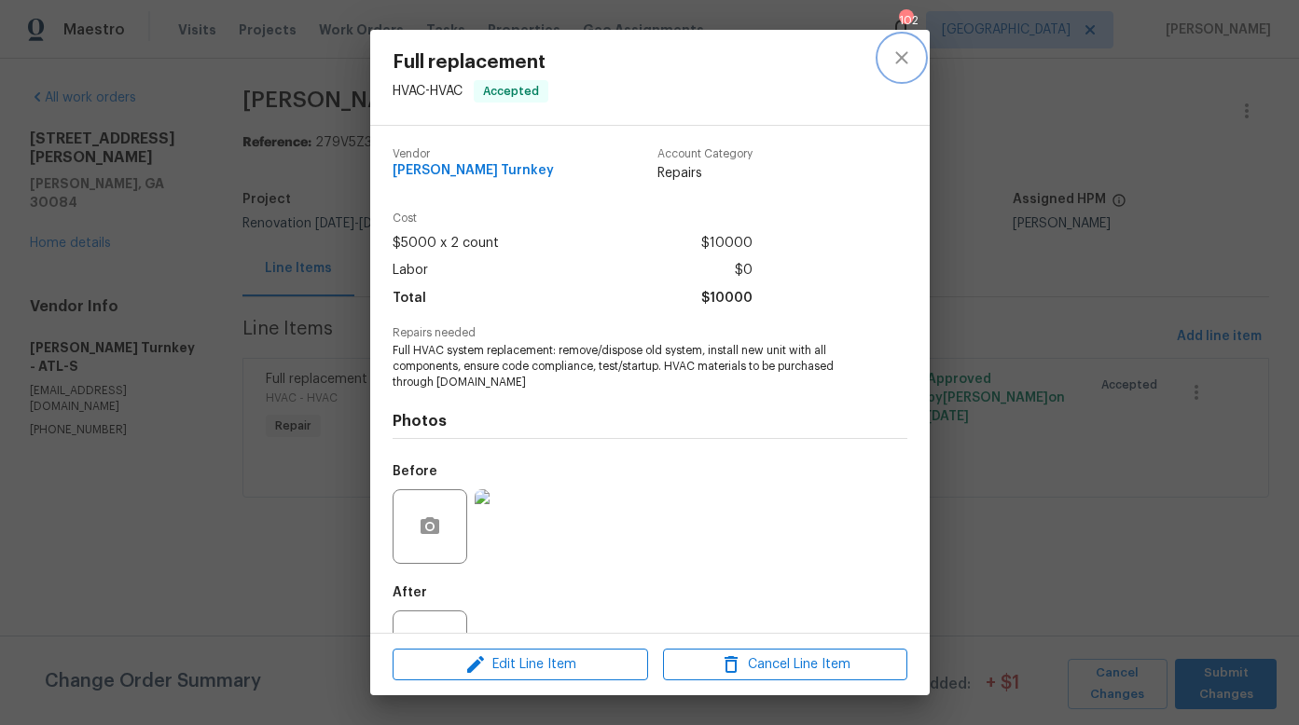
click at [907, 56] on icon "close" at bounding box center [901, 58] width 22 height 22
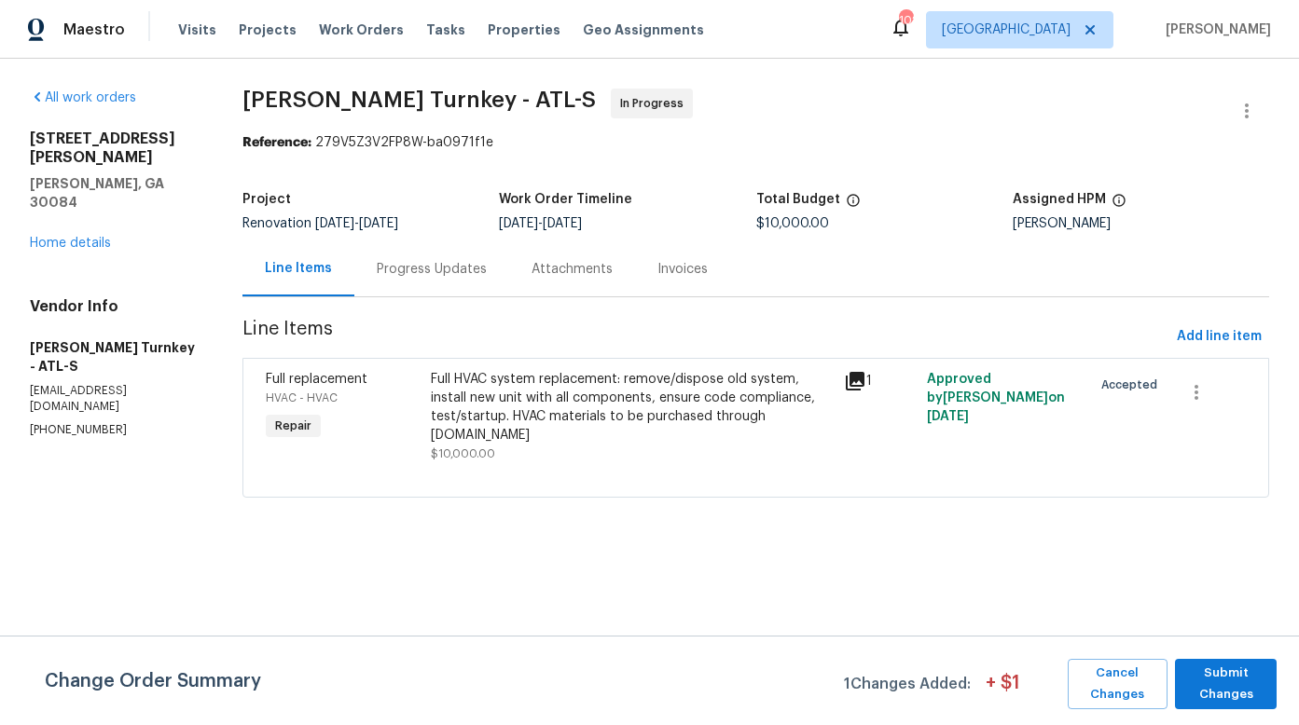
click at [460, 270] on div "Progress Updates" at bounding box center [432, 269] width 110 height 19
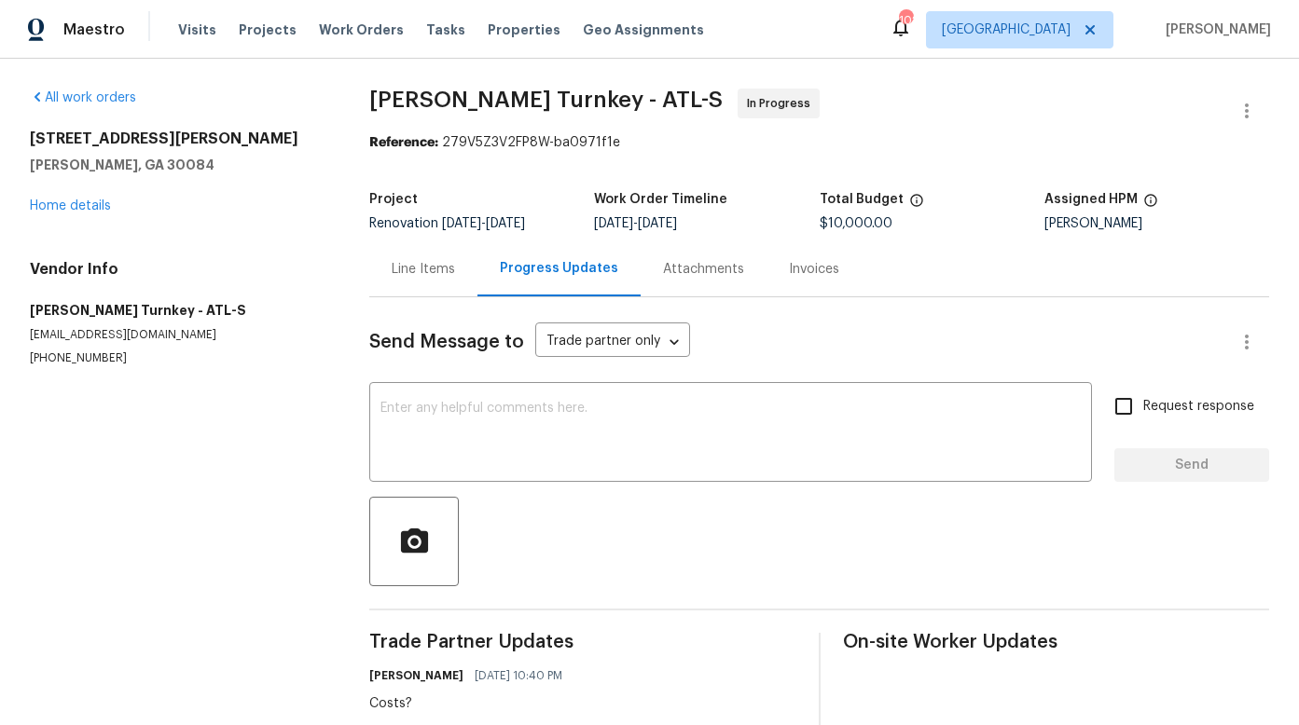
click at [707, 269] on div "Attachments" at bounding box center [703, 269] width 81 height 19
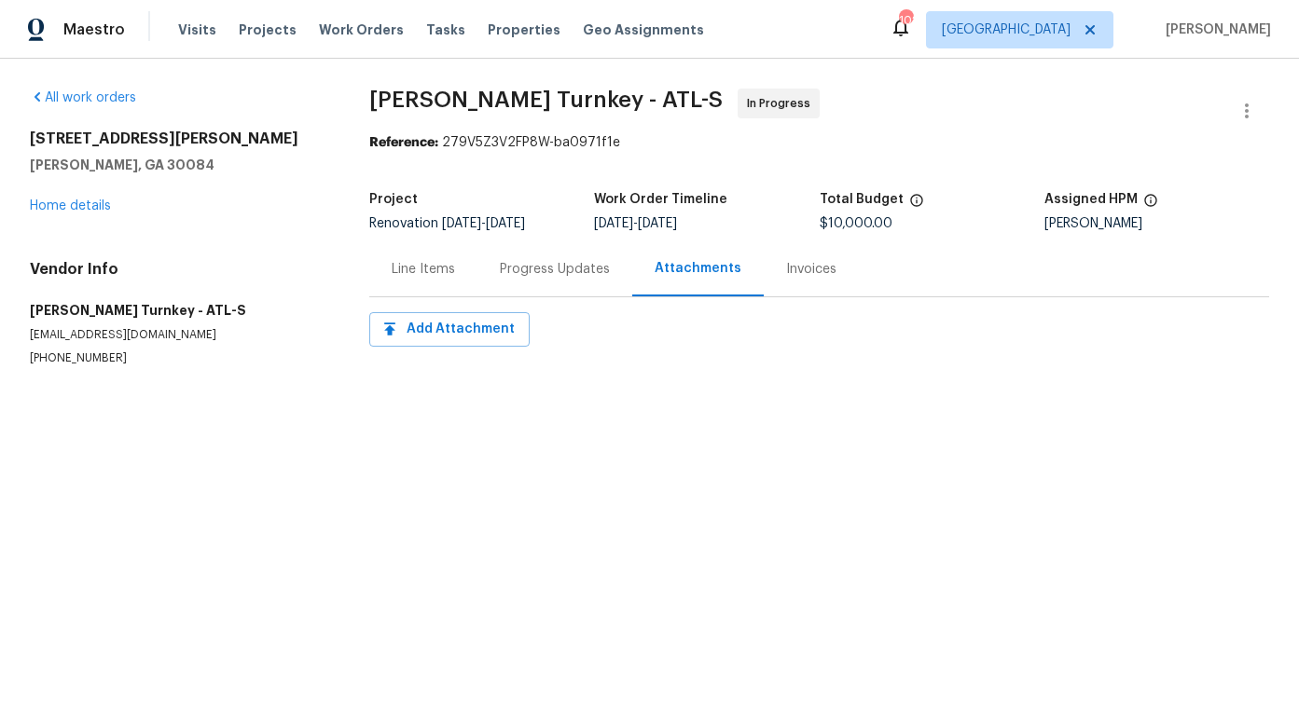
click at [438, 267] on div "Line Items" at bounding box center [423, 269] width 63 height 19
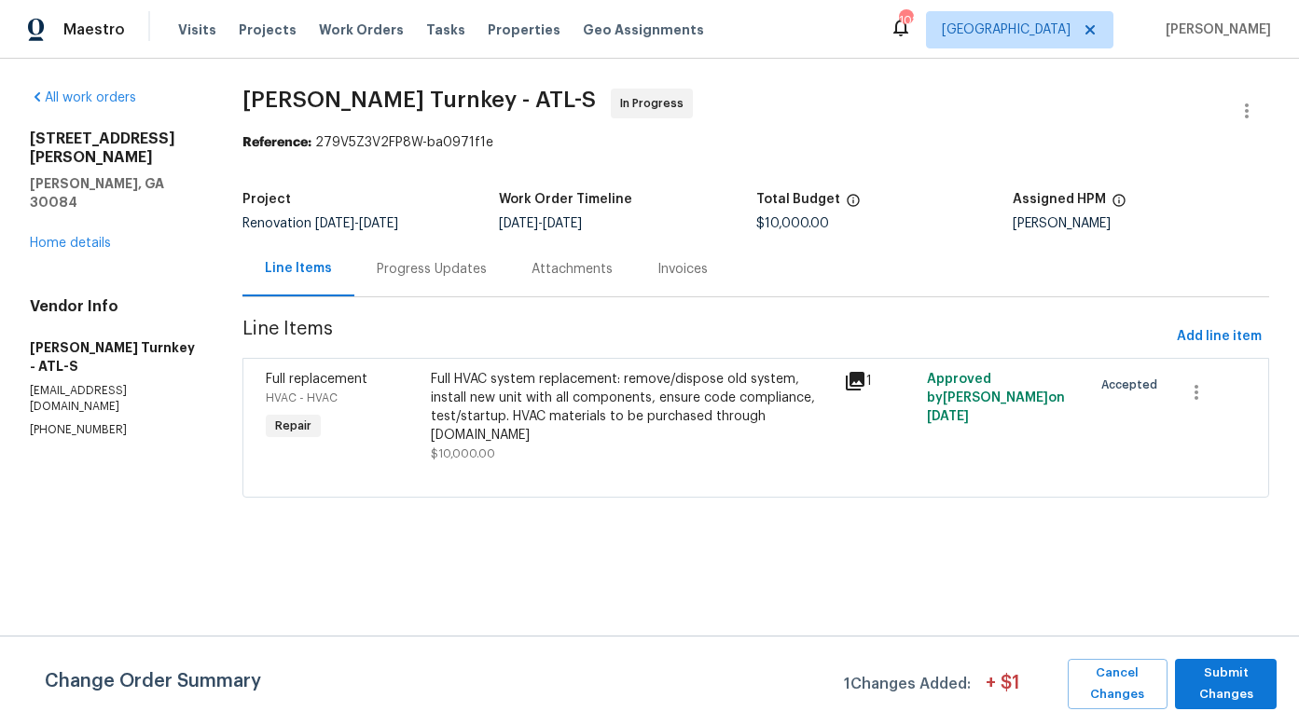
click at [443, 270] on div "Progress Updates" at bounding box center [432, 269] width 110 height 19
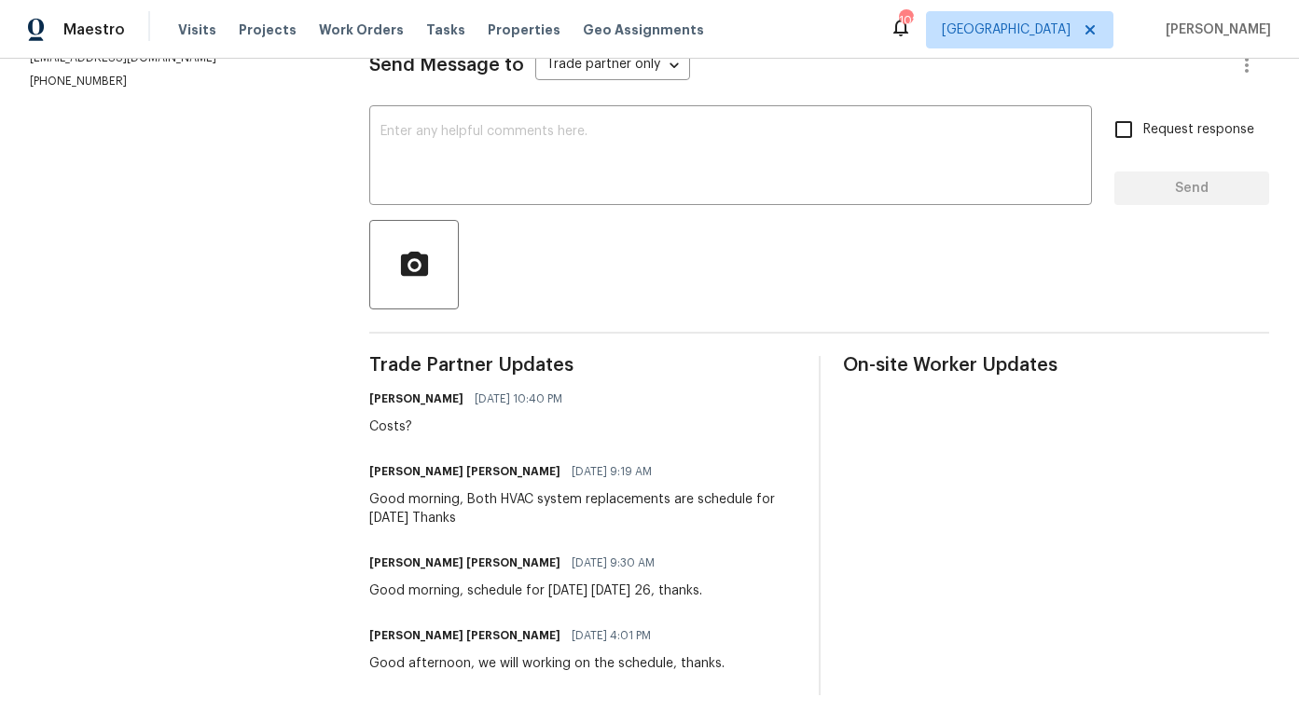
scroll to position [293, 0]
click at [466, 491] on div "Good morning, Both HVAC system replacements are schedule for Friday October 3rd…" at bounding box center [582, 508] width 427 height 37
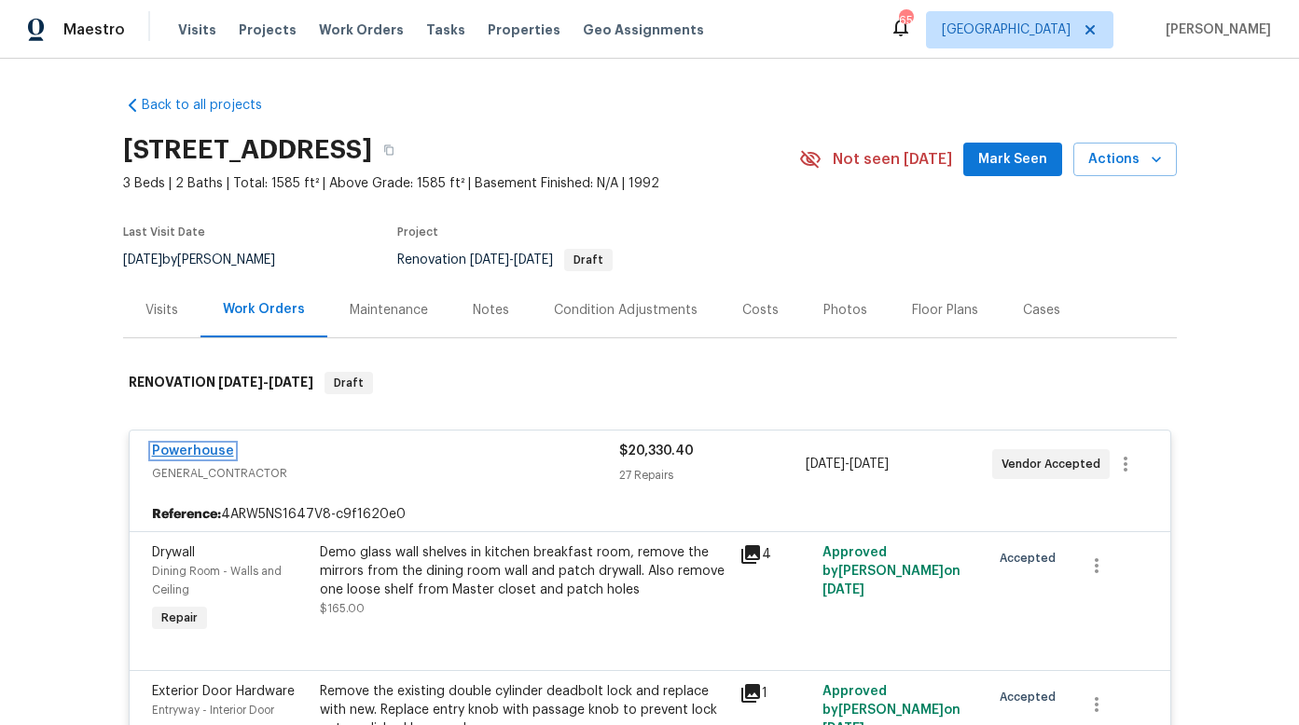
click at [213, 453] on link "Powerhouse" at bounding box center [193, 451] width 82 height 13
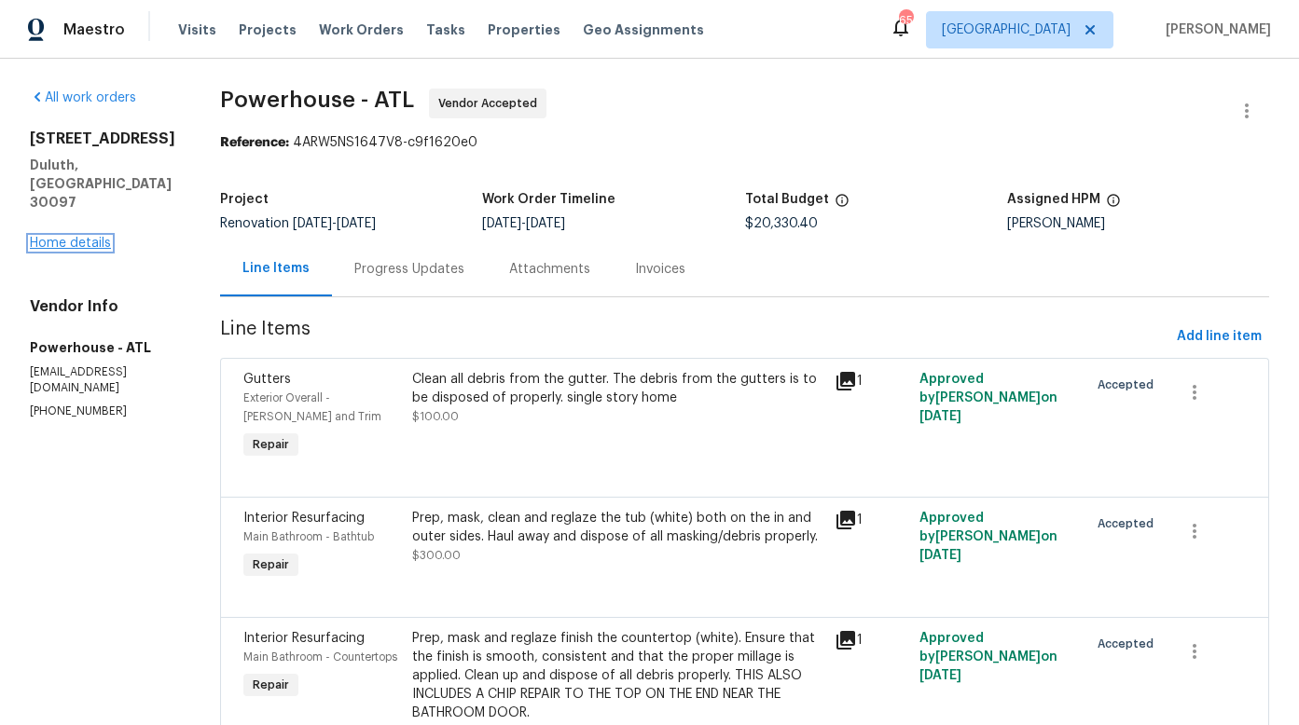
click at [89, 237] on link "Home details" at bounding box center [70, 243] width 81 height 13
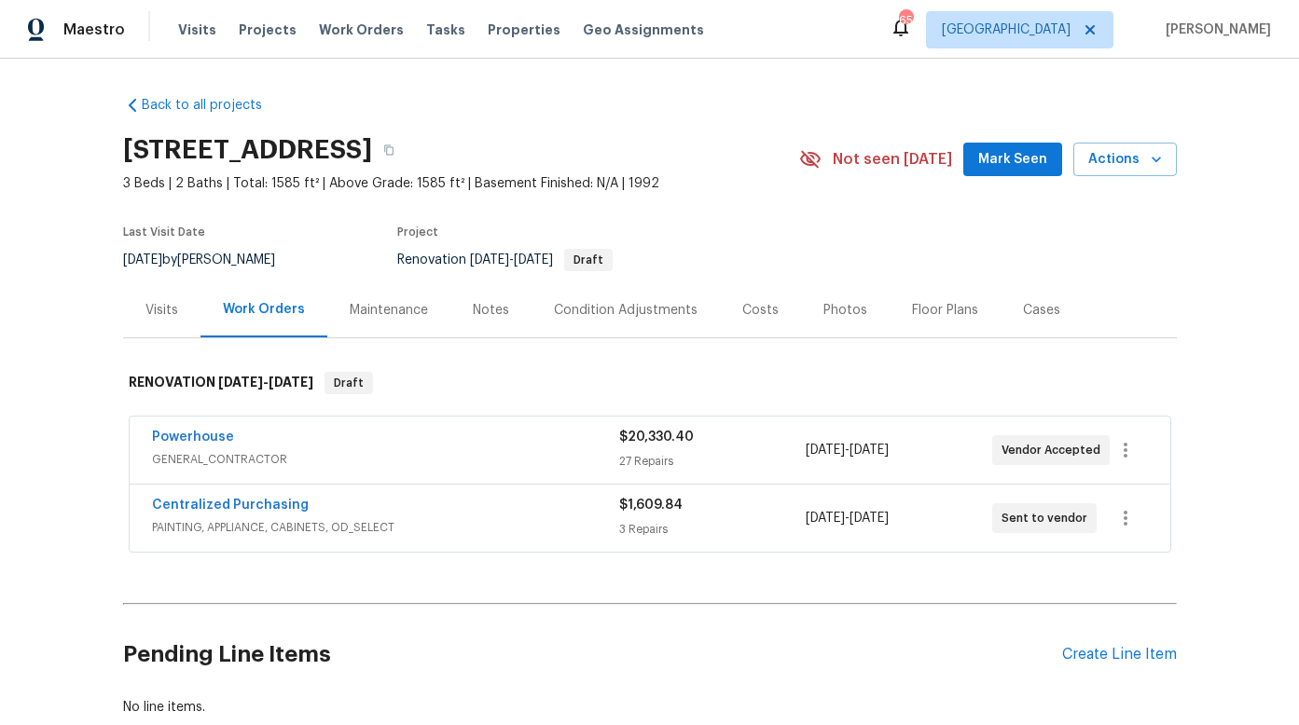
click at [243, 448] on div "Powerhouse" at bounding box center [385, 439] width 467 height 22
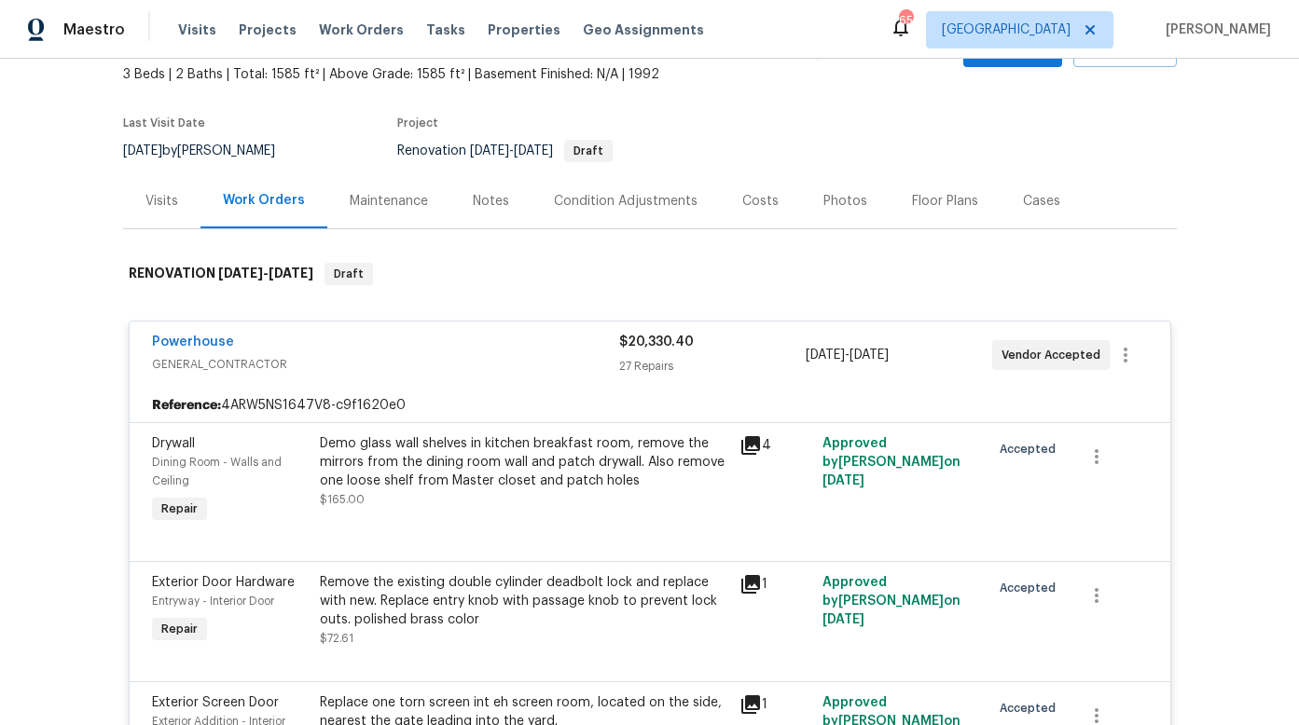
scroll to position [159, 0]
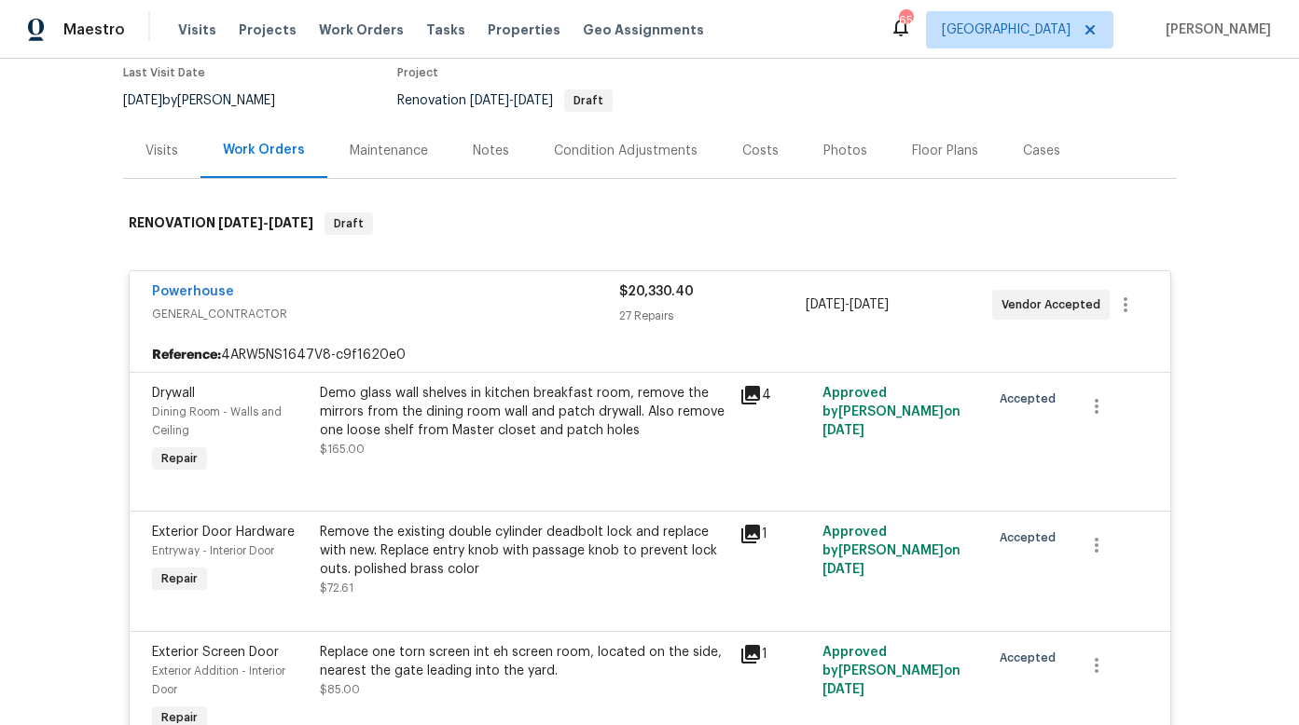
click at [479, 149] on div "Notes" at bounding box center [491, 151] width 36 height 19
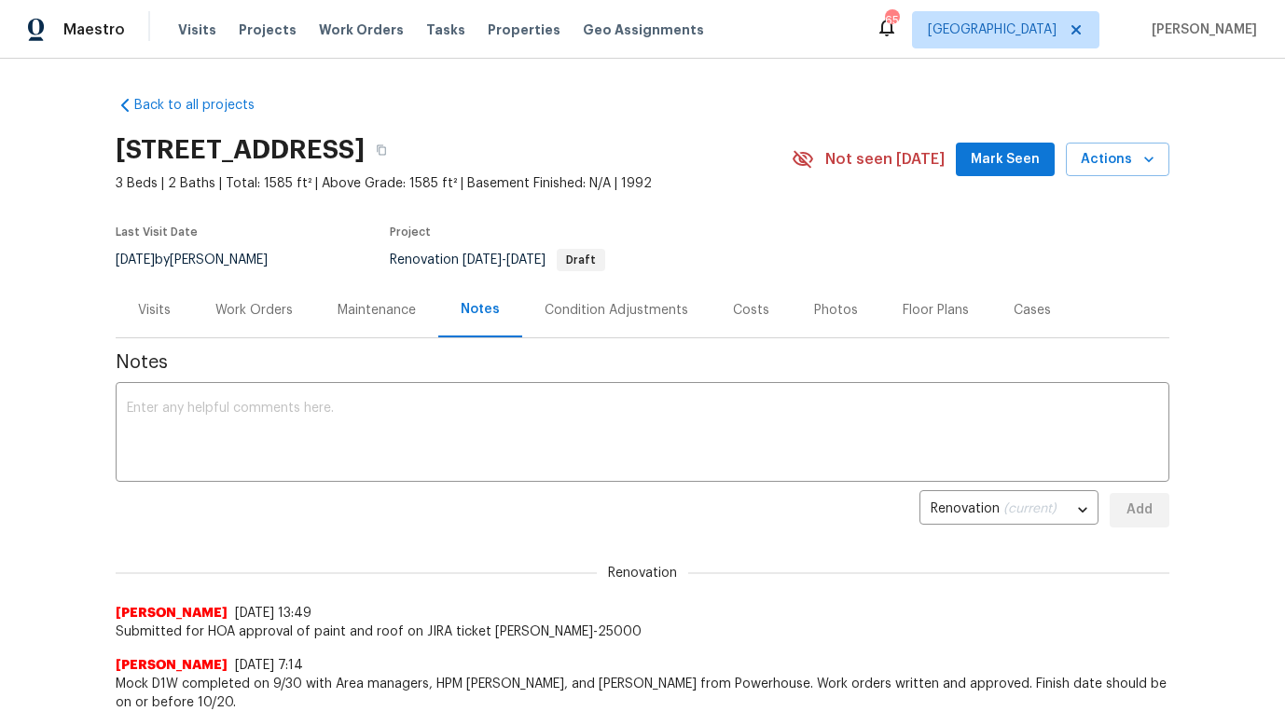
click at [263, 309] on div "Work Orders" at bounding box center [253, 310] width 77 height 19
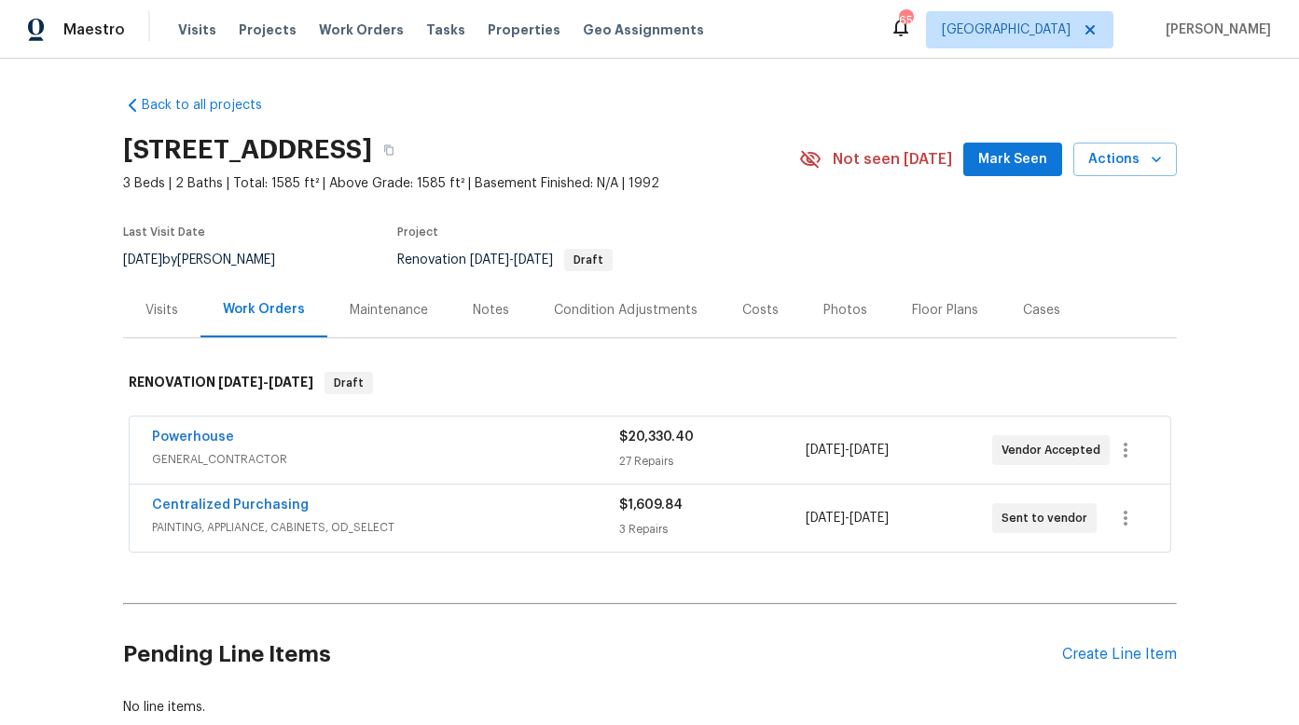
click at [239, 438] on div "Powerhouse" at bounding box center [385, 439] width 467 height 22
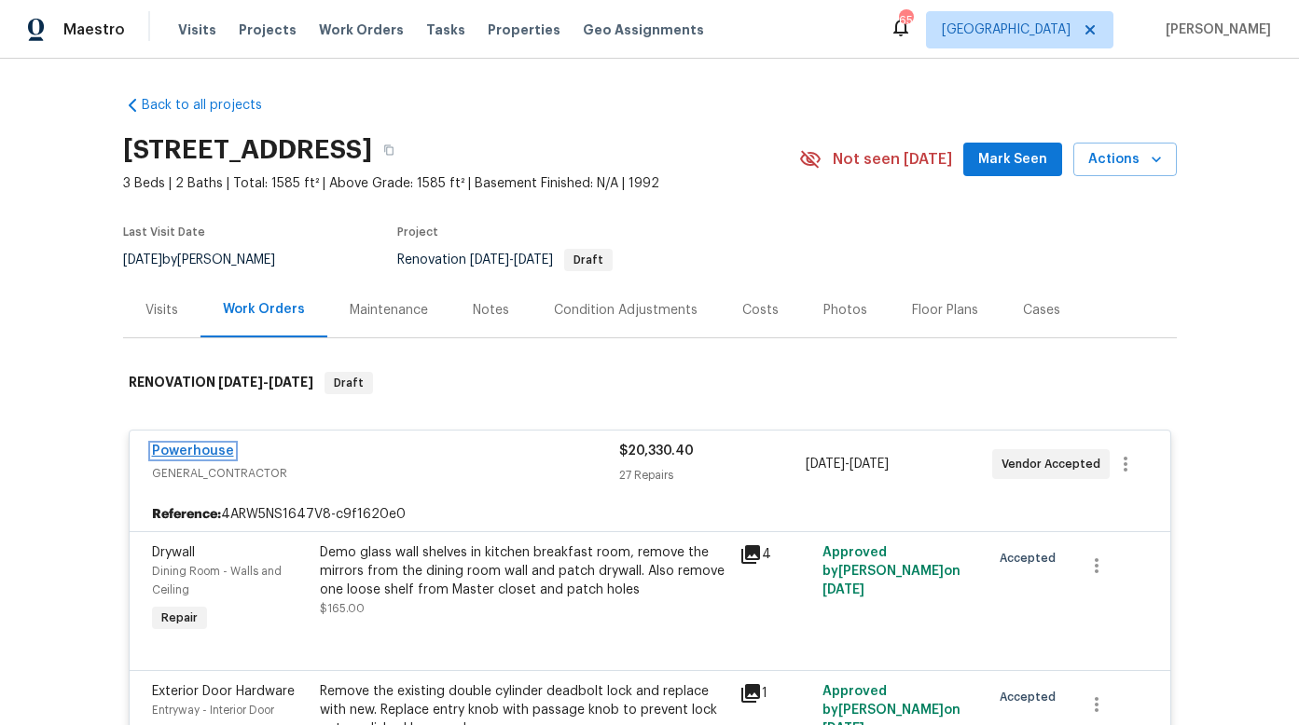
click at [184, 455] on link "Powerhouse" at bounding box center [193, 451] width 82 height 13
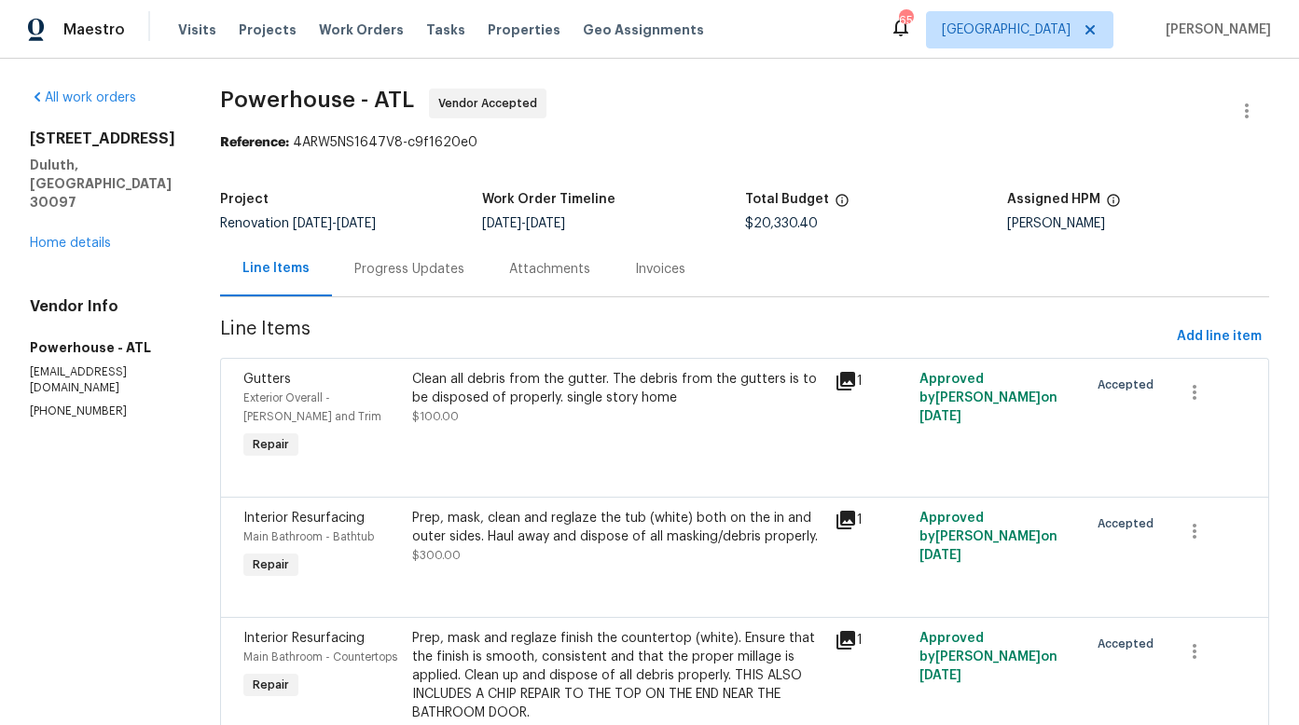
click at [464, 271] on div "Progress Updates" at bounding box center [409, 269] width 110 height 19
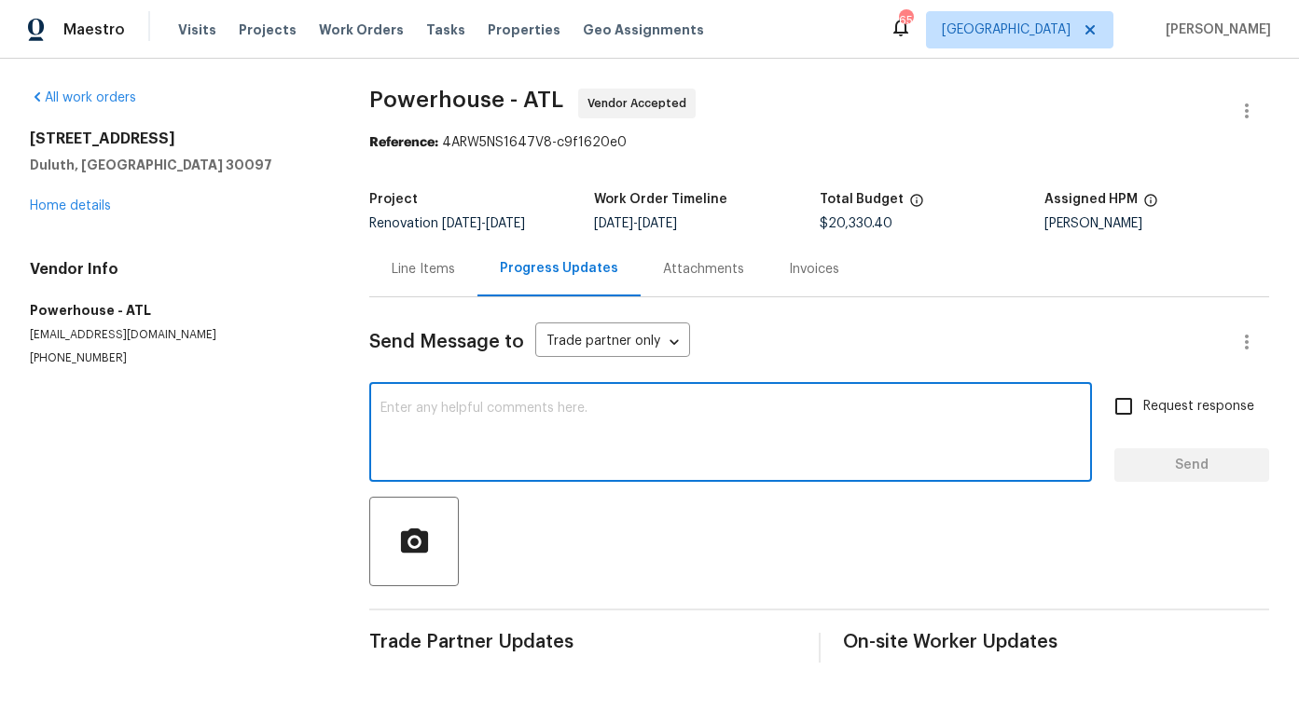
click at [549, 409] on textarea at bounding box center [730, 434] width 700 height 65
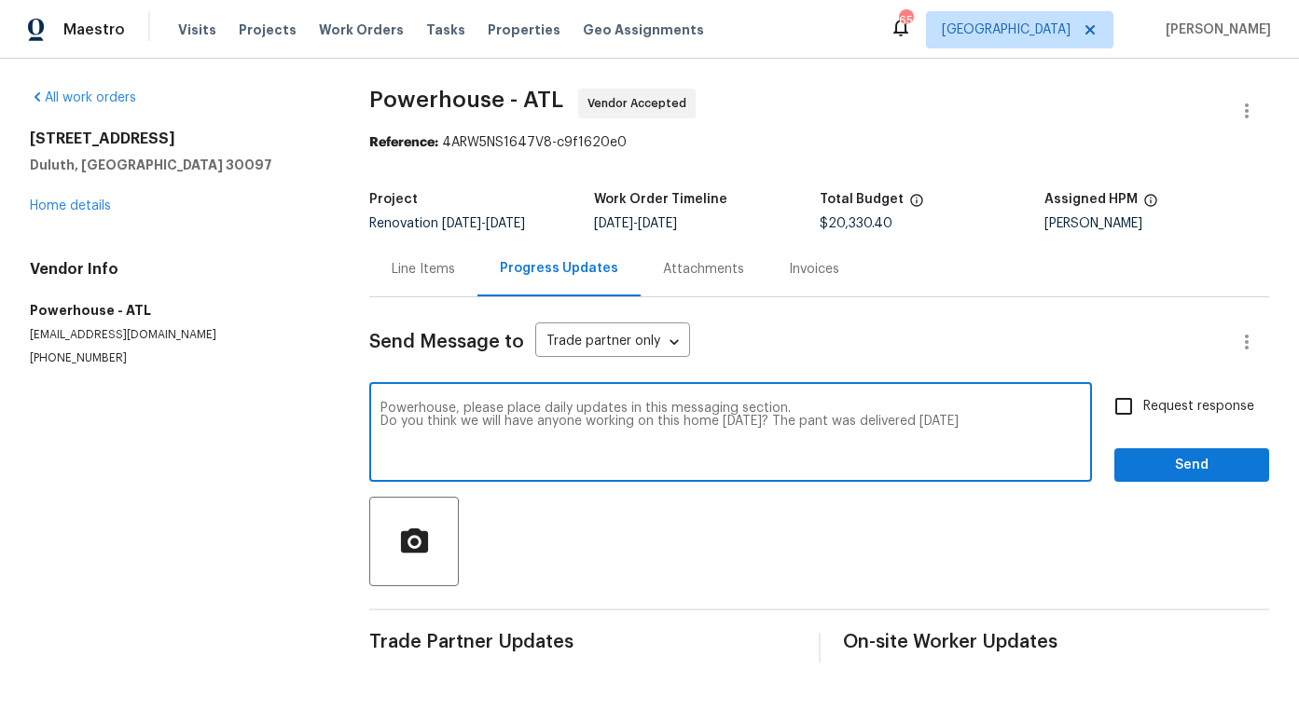
click at [805, 421] on textarea "Powerhouse, please place daily updates in this messaging section. Do you think …" at bounding box center [730, 434] width 700 height 65
click at [976, 422] on textarea "Powerhouse, please place daily updates in this messaging section. Do you think …" at bounding box center [730, 434] width 700 height 65
click at [528, 438] on textarea "Powerhouse, please place daily updates in this messaging section. Do you think …" at bounding box center [730, 434] width 700 height 65
click at [584, 455] on textarea "Powerhouse, please place daily updates in this messaging section. Do you think …" at bounding box center [730, 434] width 700 height 65
drag, startPoint x: 832, startPoint y: 435, endPoint x: 779, endPoint y: 438, distance: 52.3
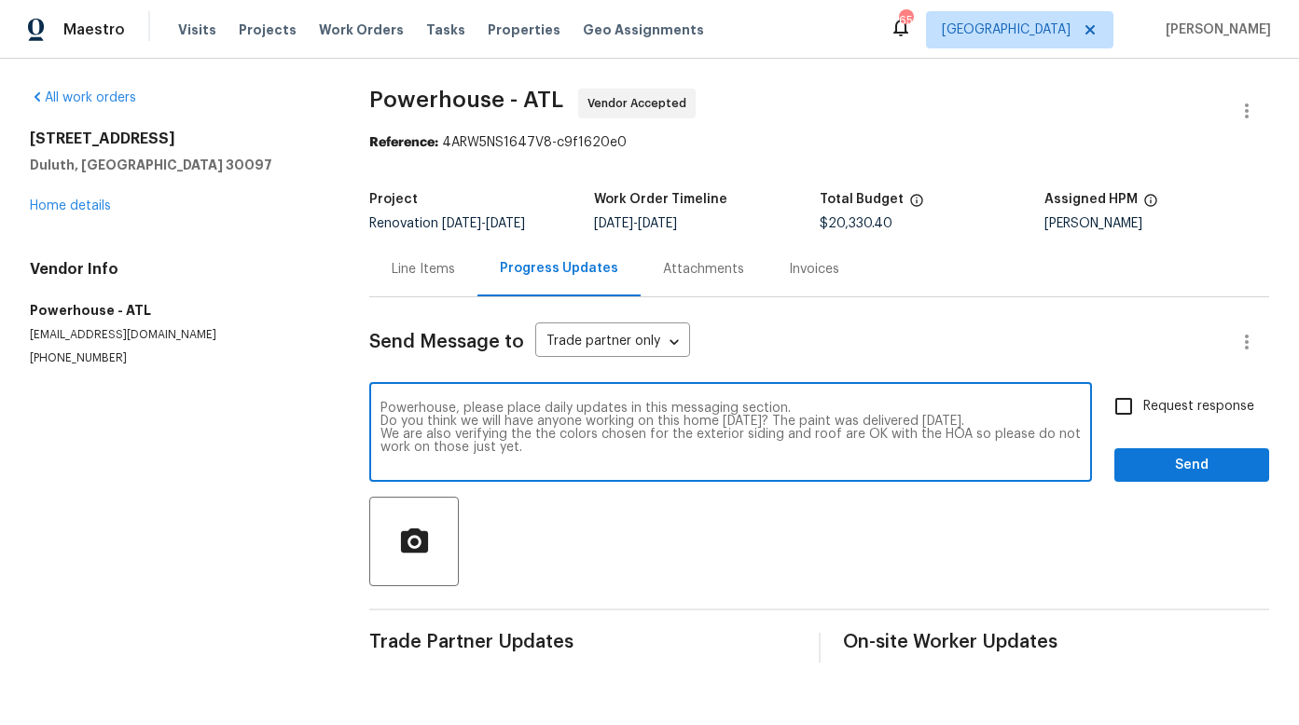
click at [779, 438] on textarea "Powerhouse, please place daily updates in this messaging section. Do you think …" at bounding box center [730, 434] width 700 height 65
click at [482, 450] on textarea "Powerhouse, please place daily updates in this messaging section. Do you think …" at bounding box center [730, 434] width 700 height 65
click at [907, 436] on textarea "Powerhouse, please place daily updates in this messaging section. Do you think …" at bounding box center [730, 434] width 700 height 65
click at [896, 445] on textarea "Powerhouse, please place daily updates in this messaging section. Do you think …" at bounding box center [730, 434] width 700 height 65
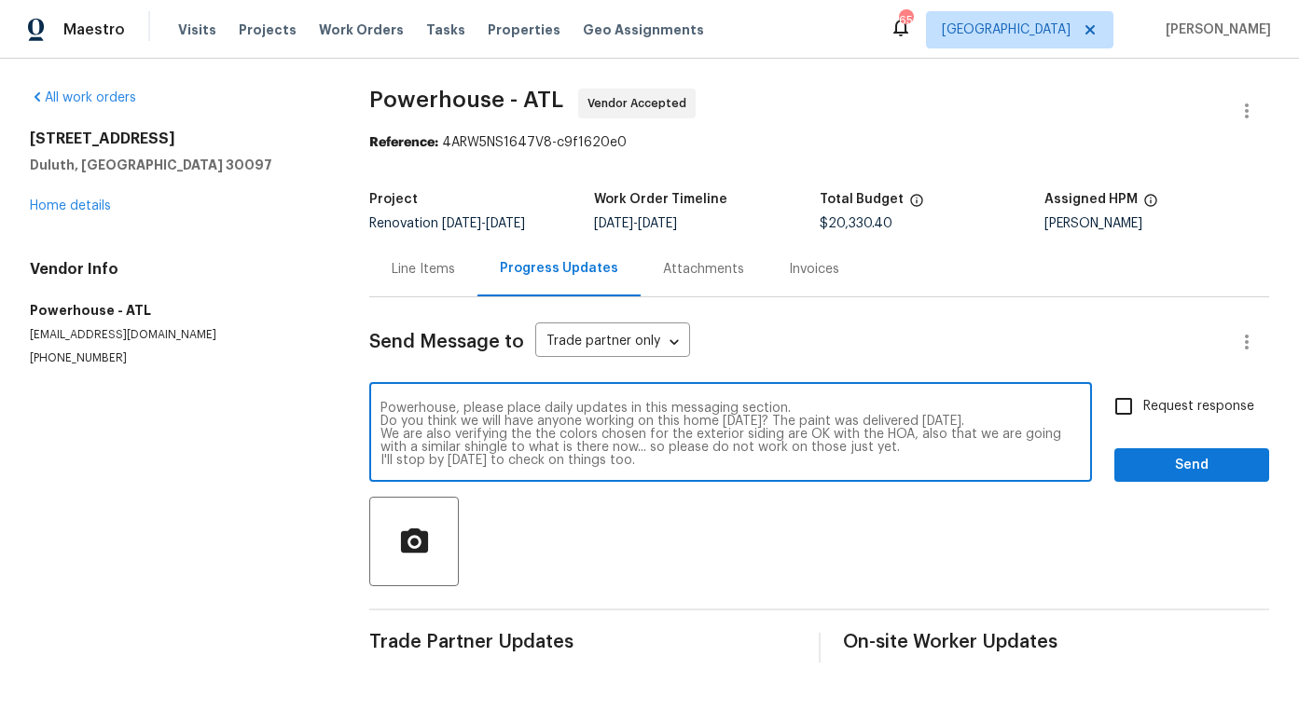
type textarea "Powerhouse, please place daily updates in this messaging section. Do you think …"
